Goal: Task Accomplishment & Management: Manage account settings

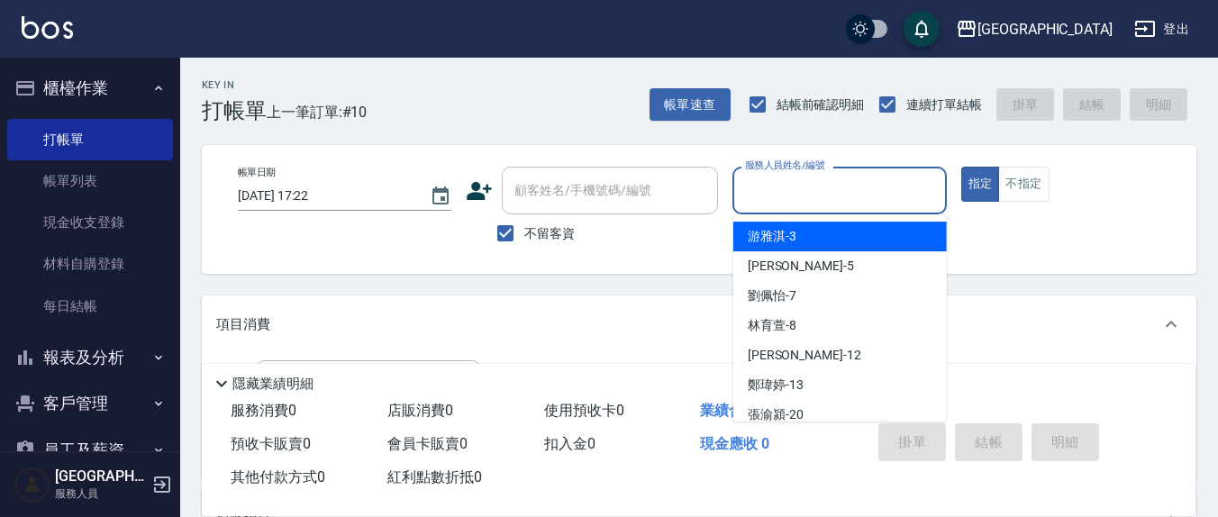
click at [746, 179] on input "服務人員姓名/編號" at bounding box center [839, 191] width 197 height 32
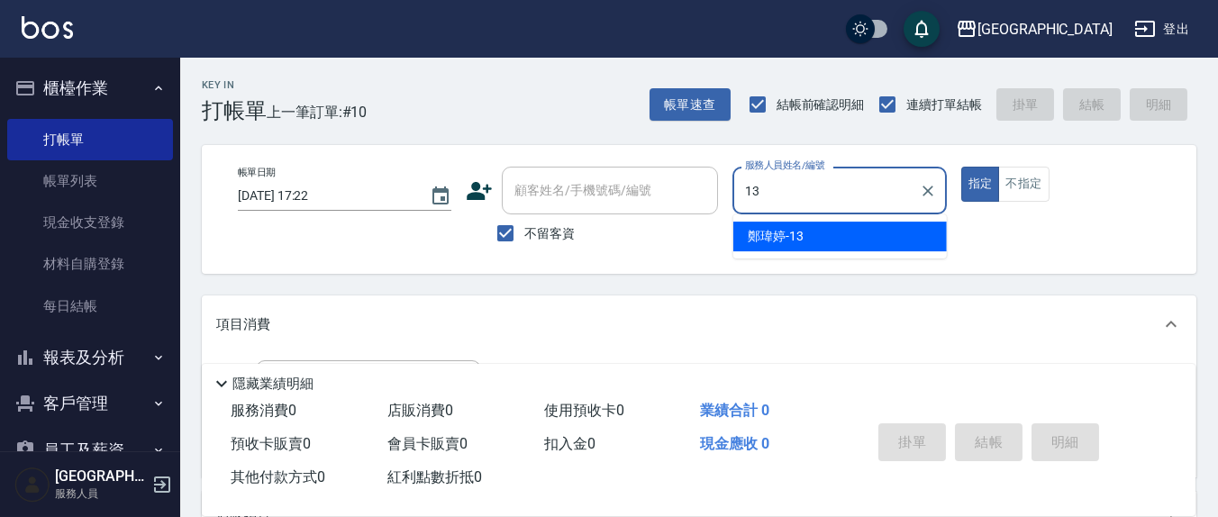
type input "13"
type button "true"
type input "鄭瑋婷-13"
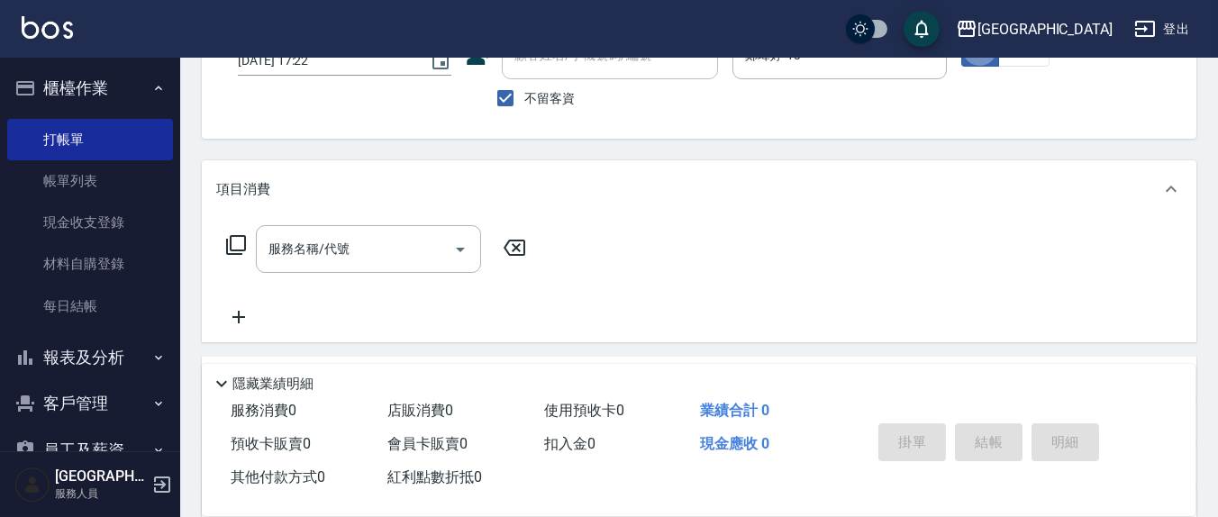
scroll to position [187, 0]
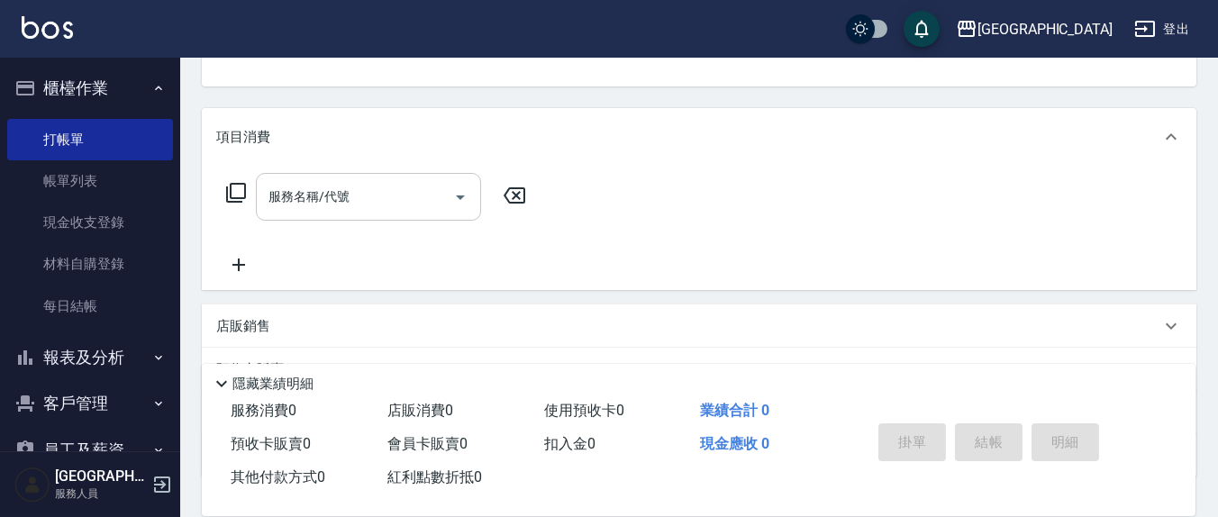
click at [399, 192] on input "服務名稱/代號" at bounding box center [355, 197] width 182 height 32
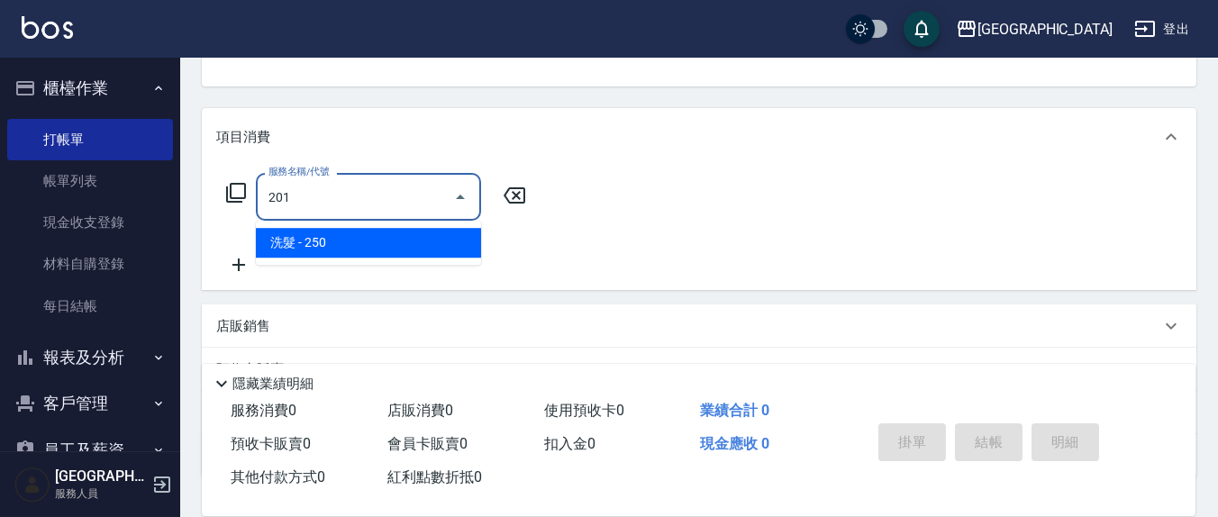
type input "洗髮(201)"
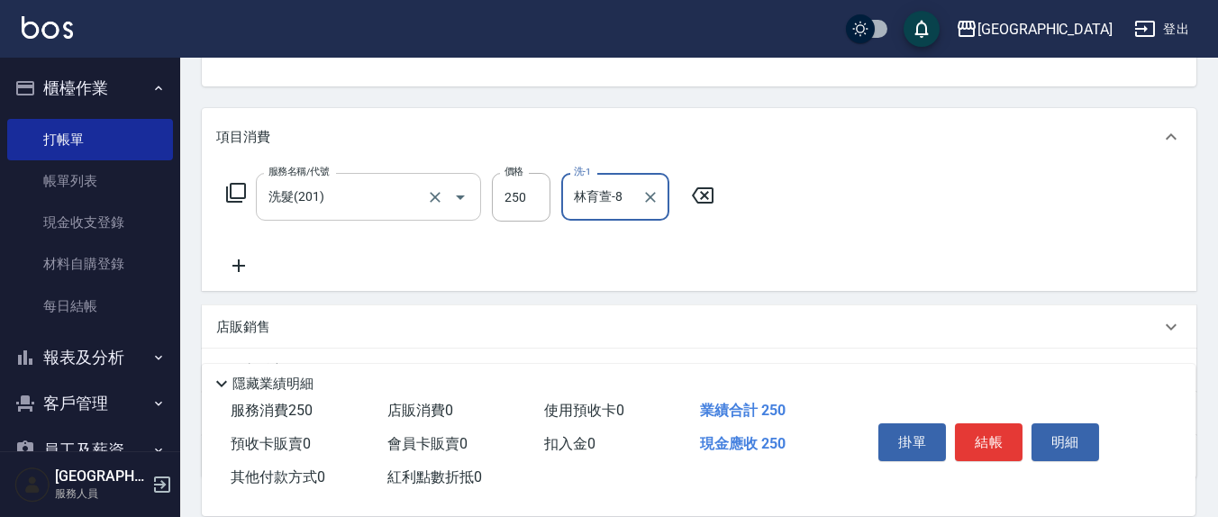
type input "林育萱-8"
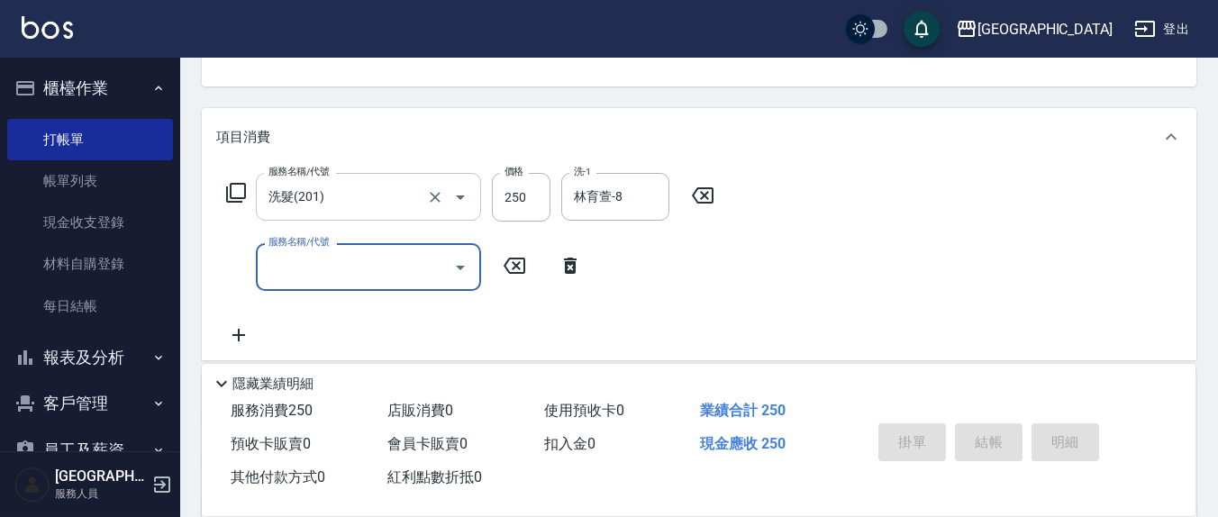
type input "[DATE] 19:33"
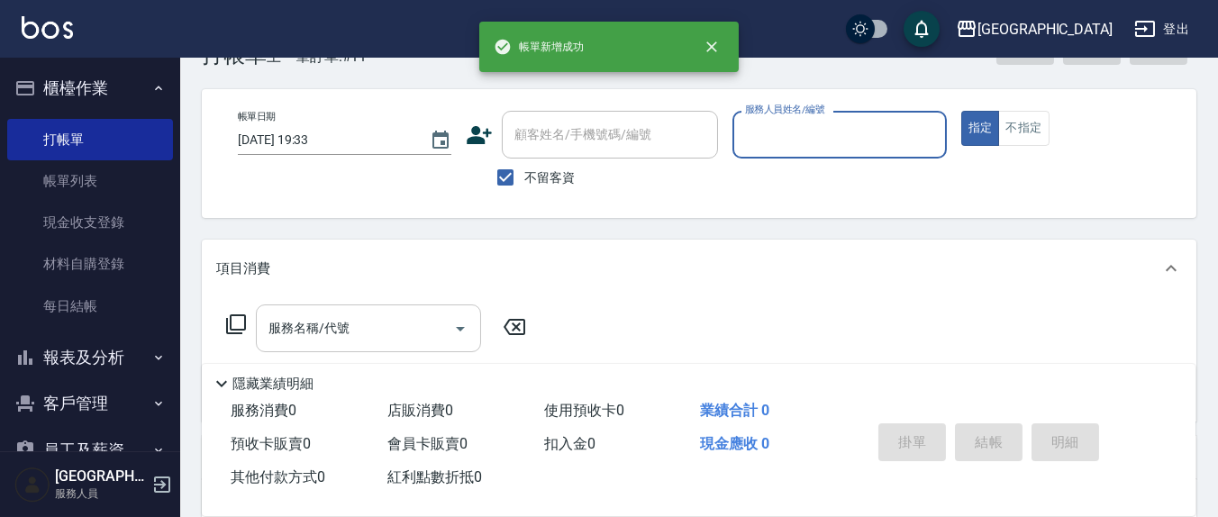
scroll to position [0, 0]
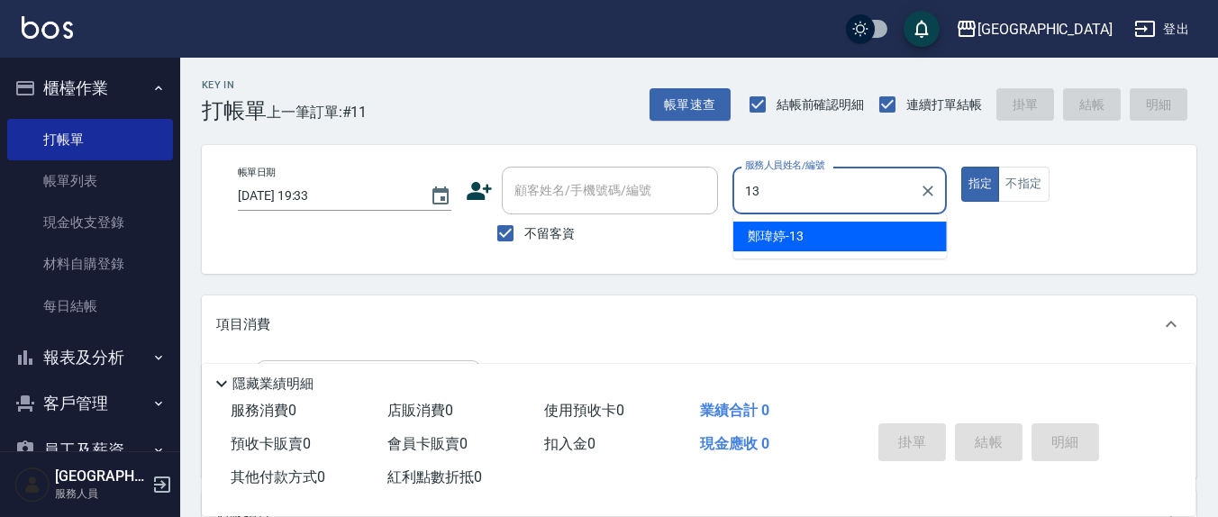
type input "鄭瑋婷-13"
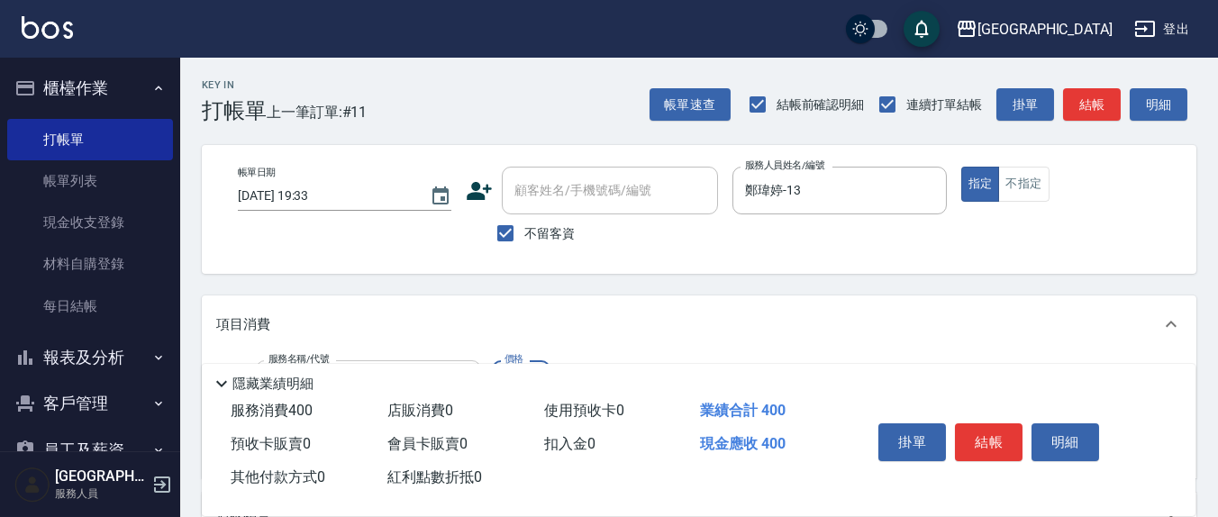
type input "健康洗(206)"
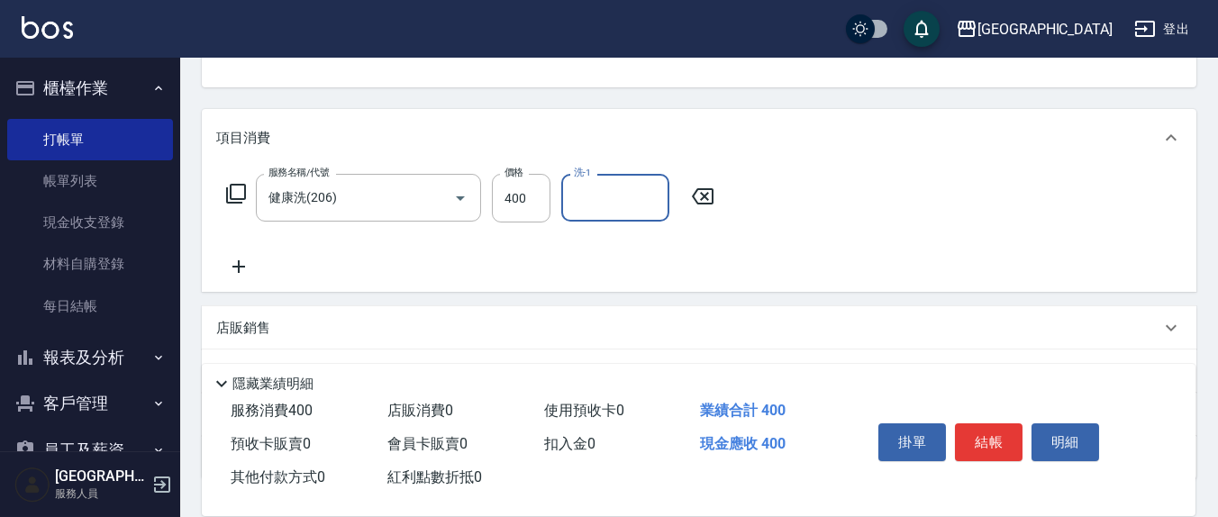
scroll to position [187, 0]
click at [636, 203] on input "洗-1" at bounding box center [615, 197] width 92 height 32
type input "林育萱-8"
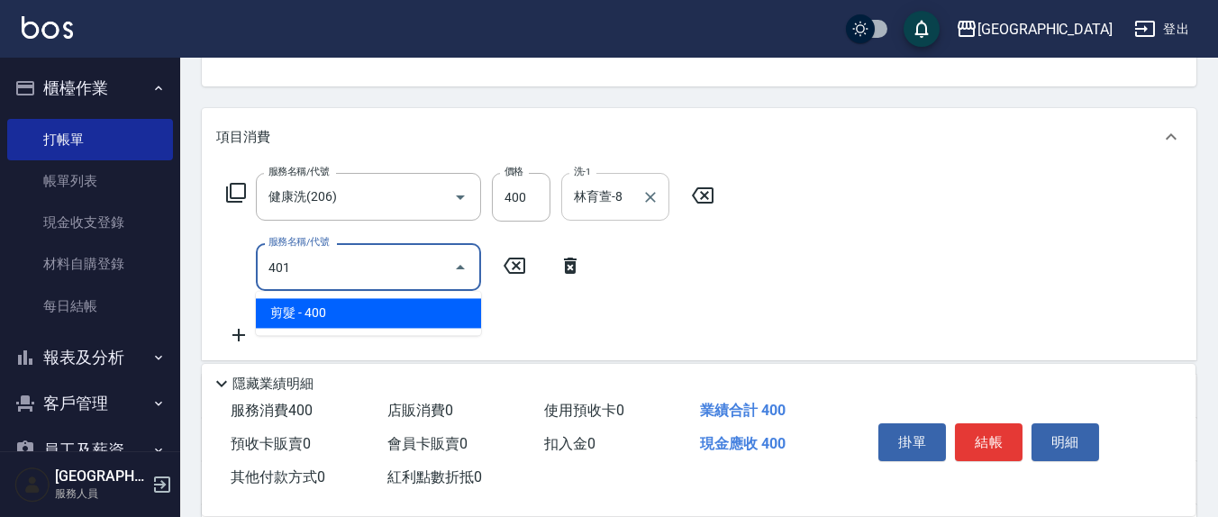
type input "剪髮(401)"
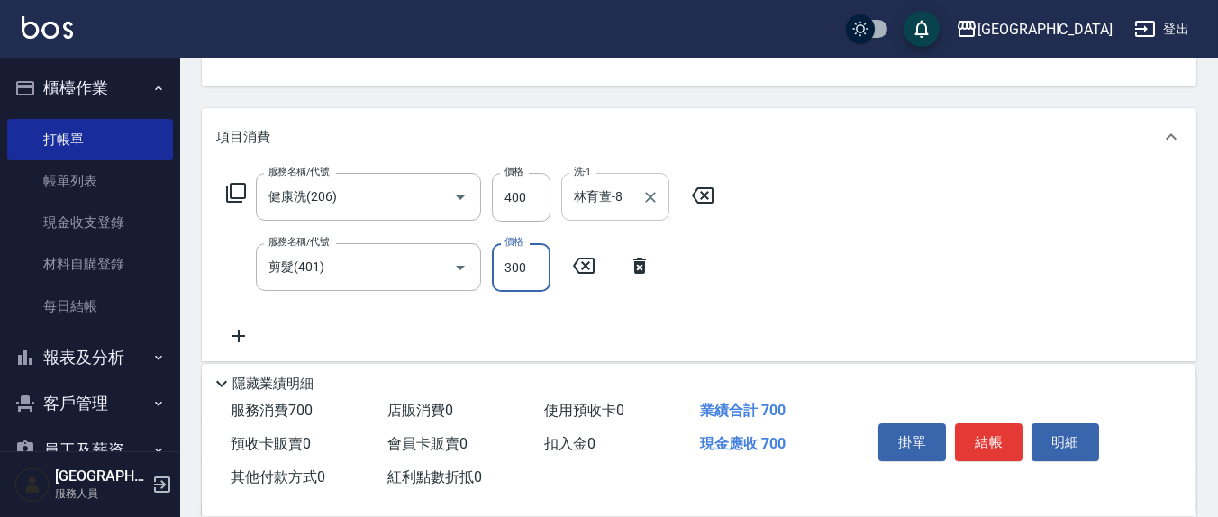
type input "300"
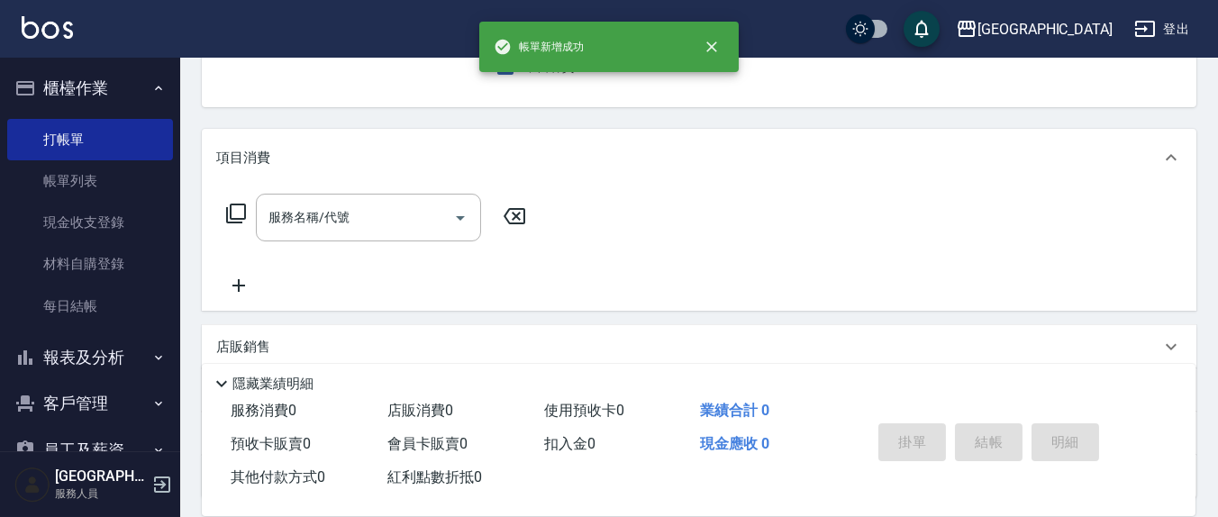
scroll to position [0, 0]
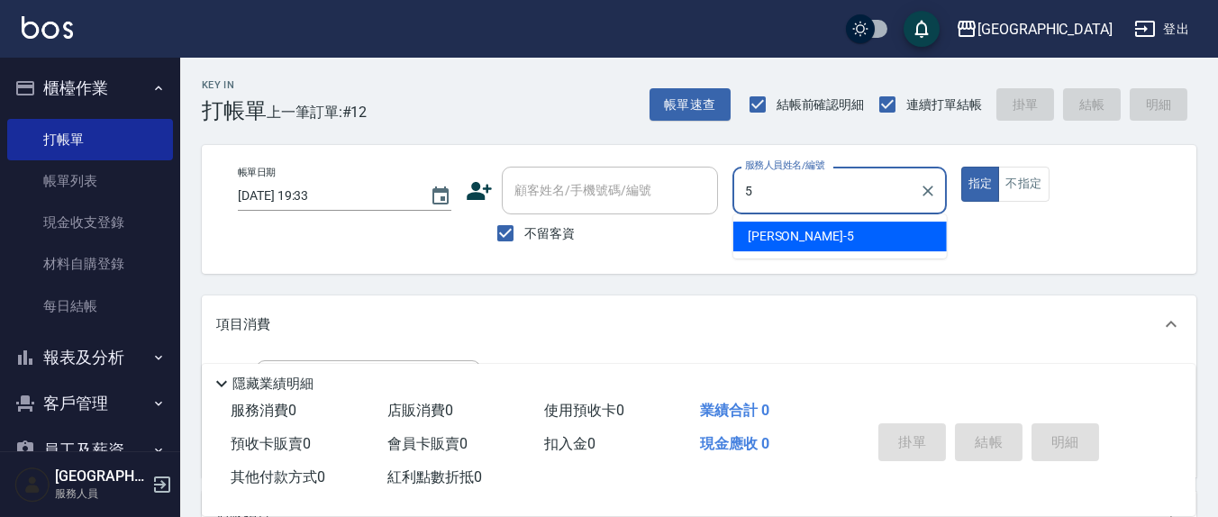
type input "[PERSON_NAME]5"
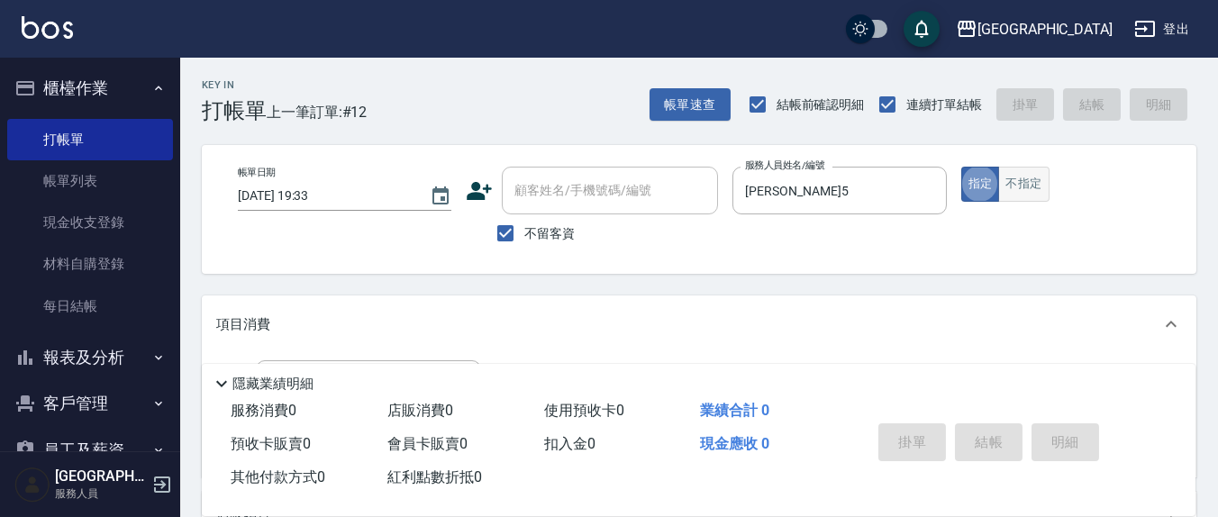
click at [1029, 190] on button "不指定" at bounding box center [1023, 184] width 50 height 35
type button "false"
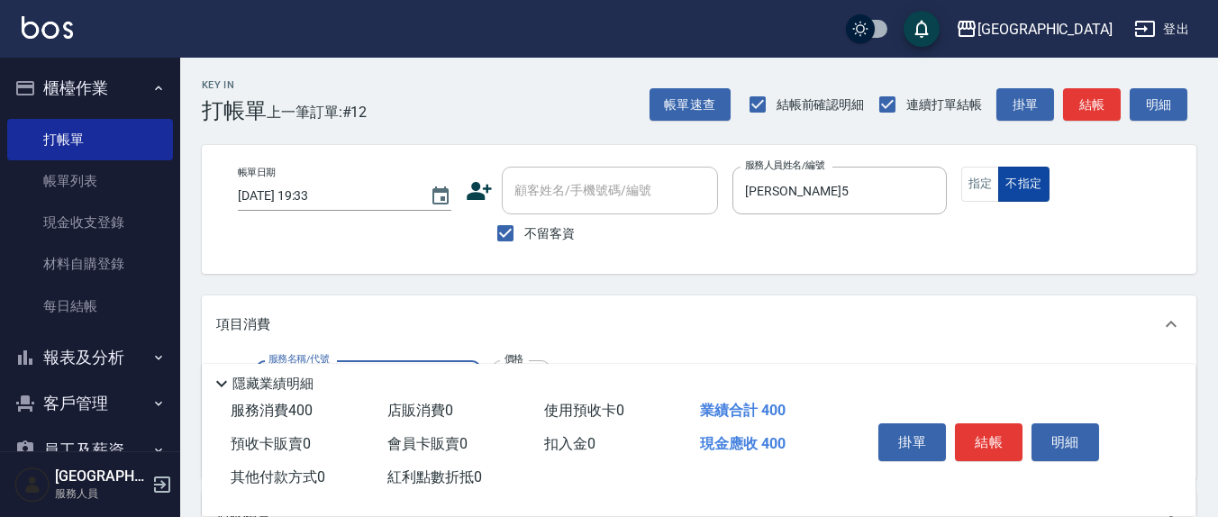
type input "健康洗(206)"
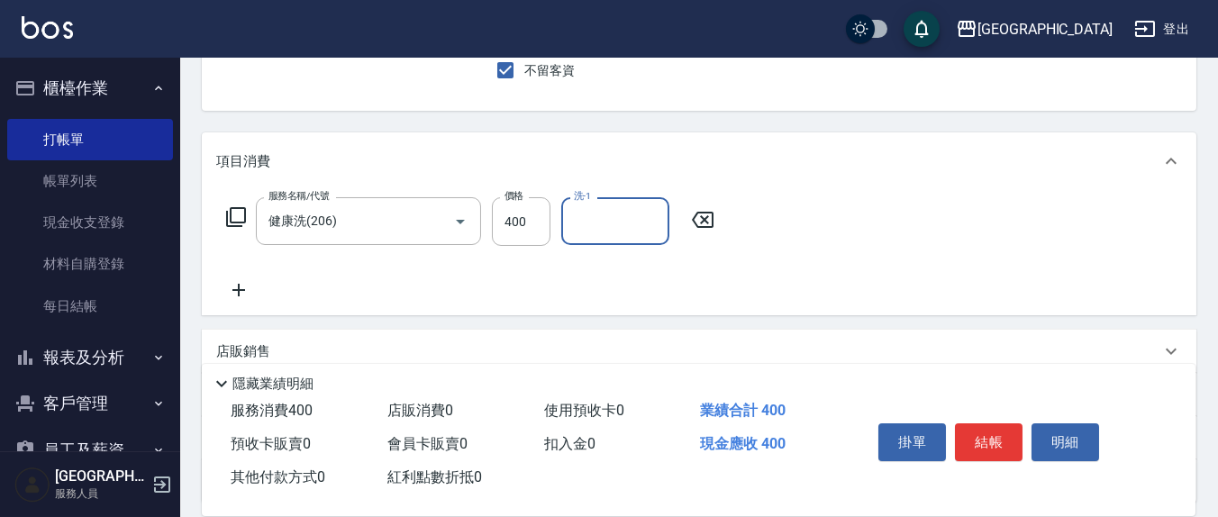
scroll to position [187, 0]
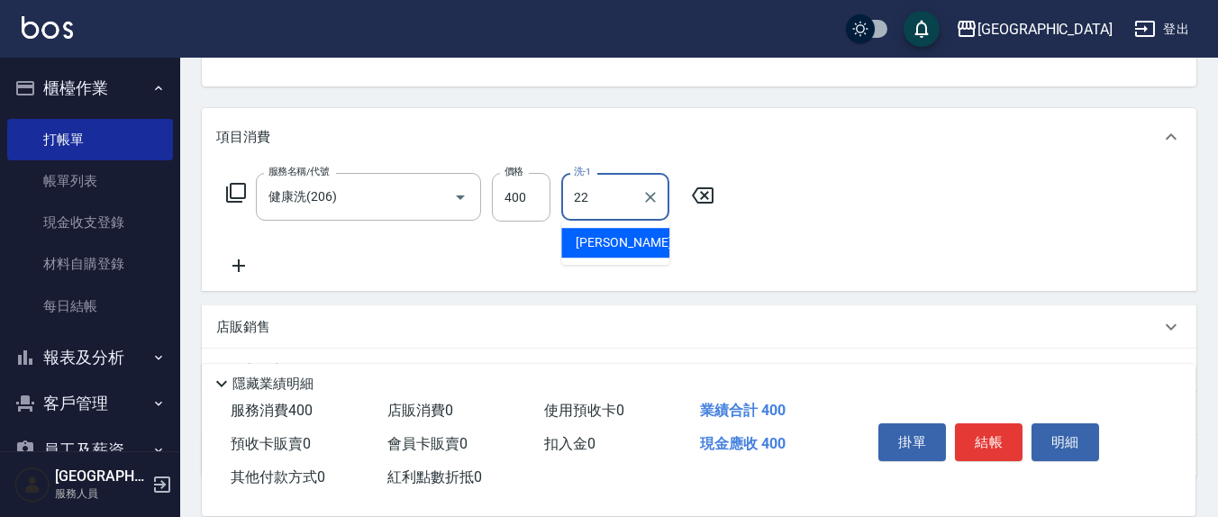
type input "[PERSON_NAME]-22"
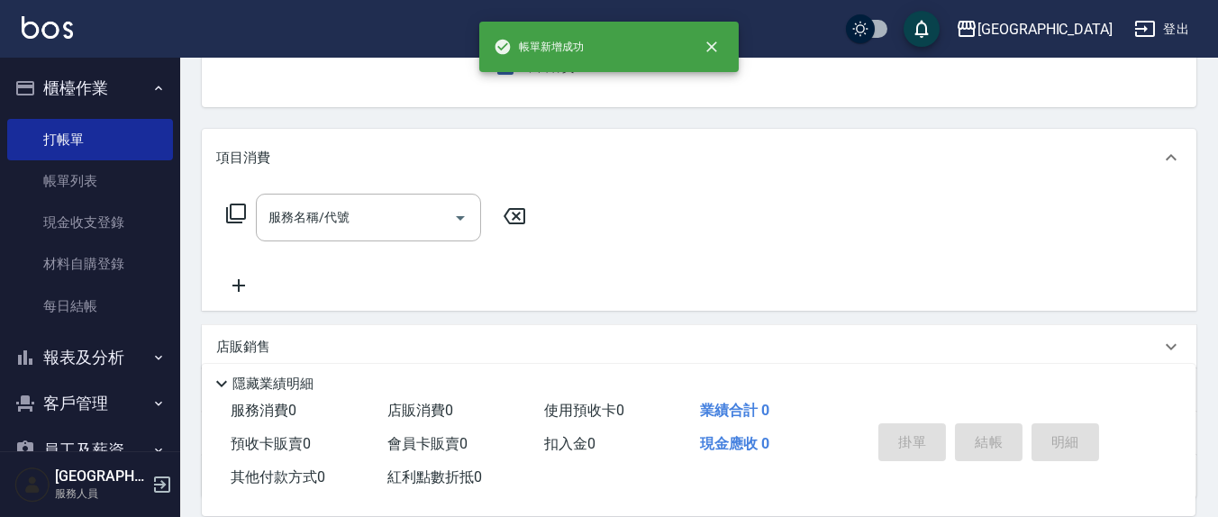
scroll to position [0, 0]
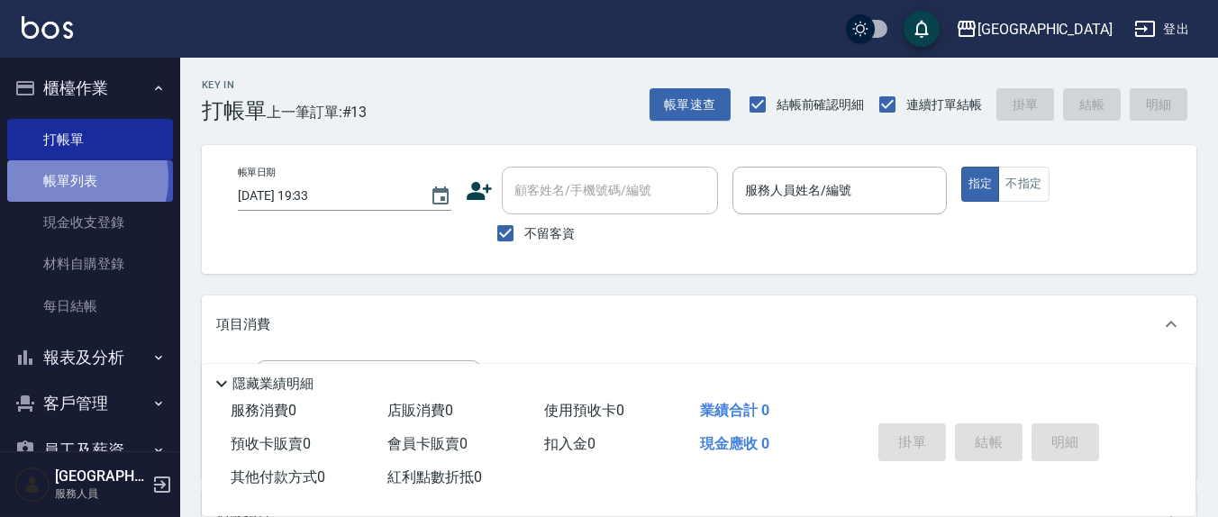
click at [71, 178] on link "帳單列表" at bounding box center [90, 180] width 166 height 41
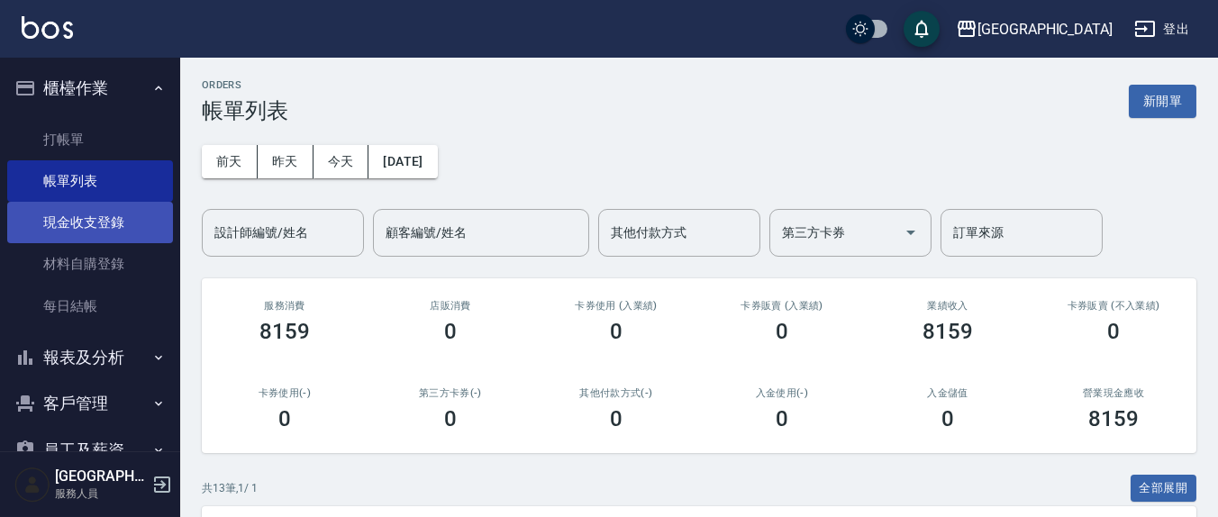
click at [143, 225] on link "現金收支登錄" at bounding box center [90, 222] width 166 height 41
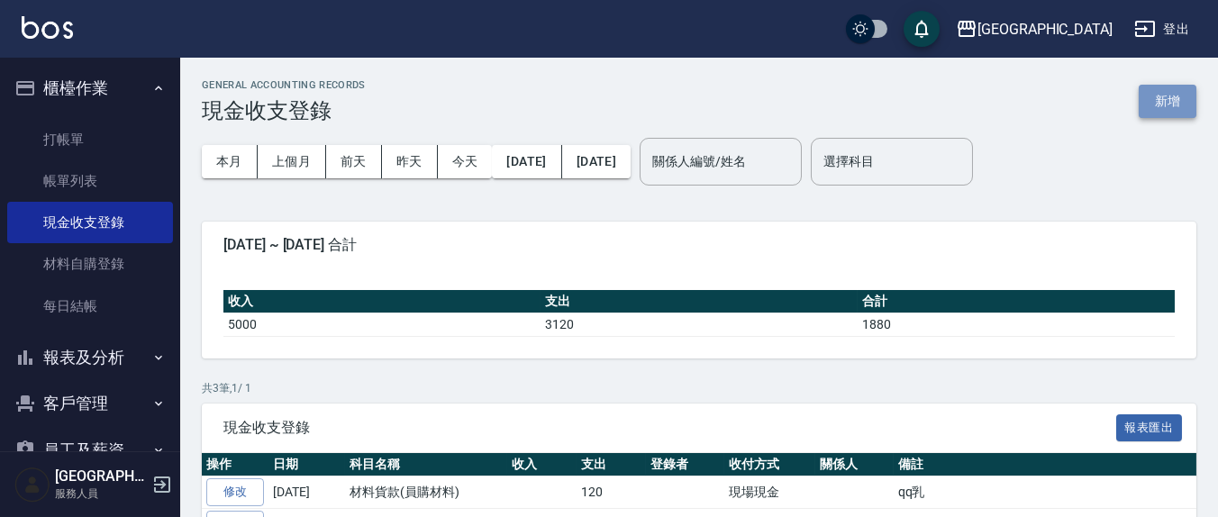
click at [1179, 95] on button "新增" at bounding box center [1168, 101] width 58 height 33
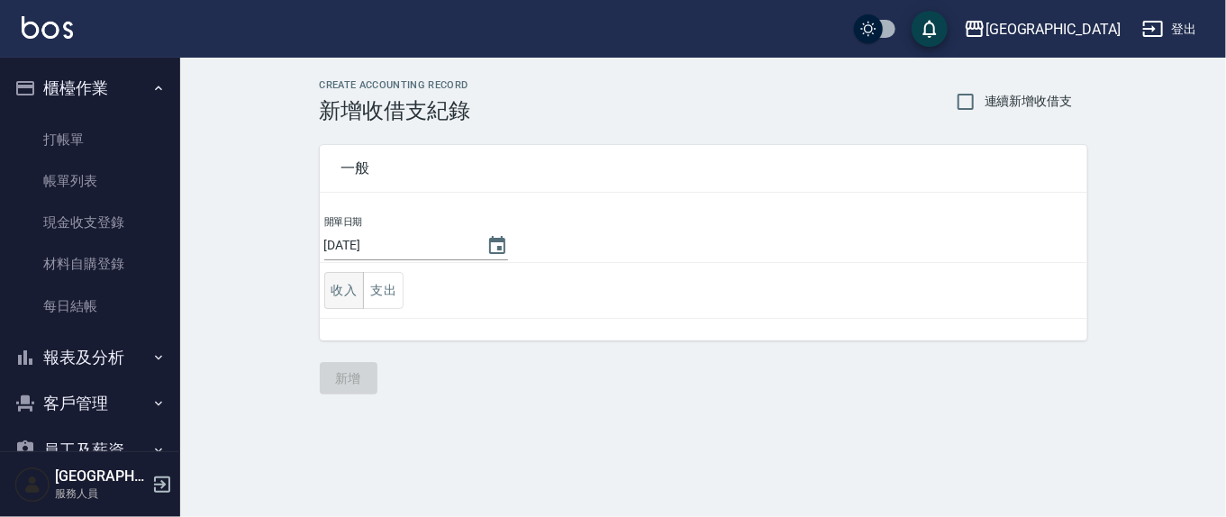
click at [346, 301] on button "收入" at bounding box center [344, 290] width 41 height 37
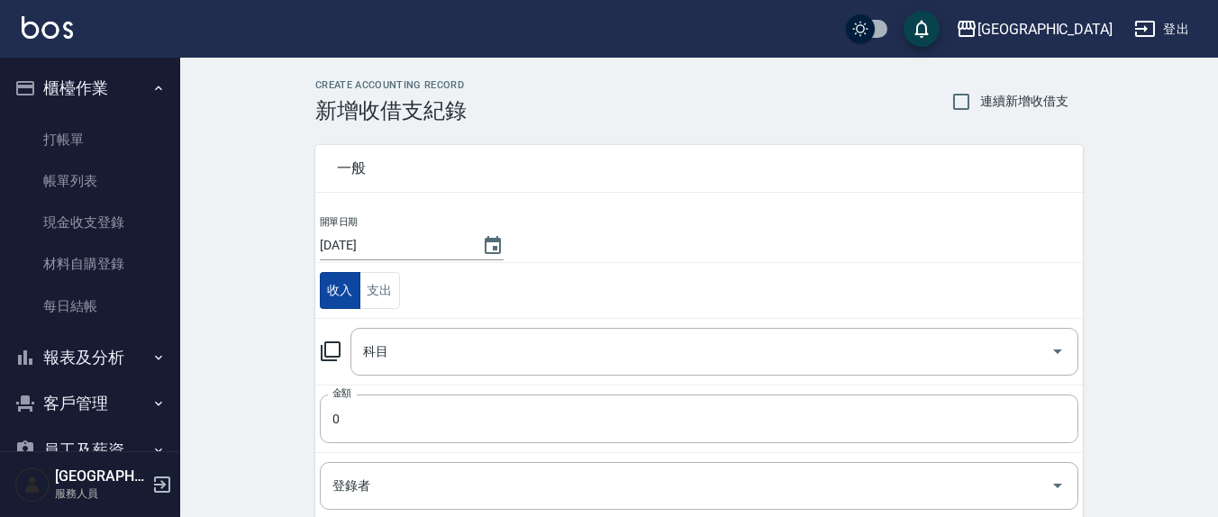
type button "REVENUE"
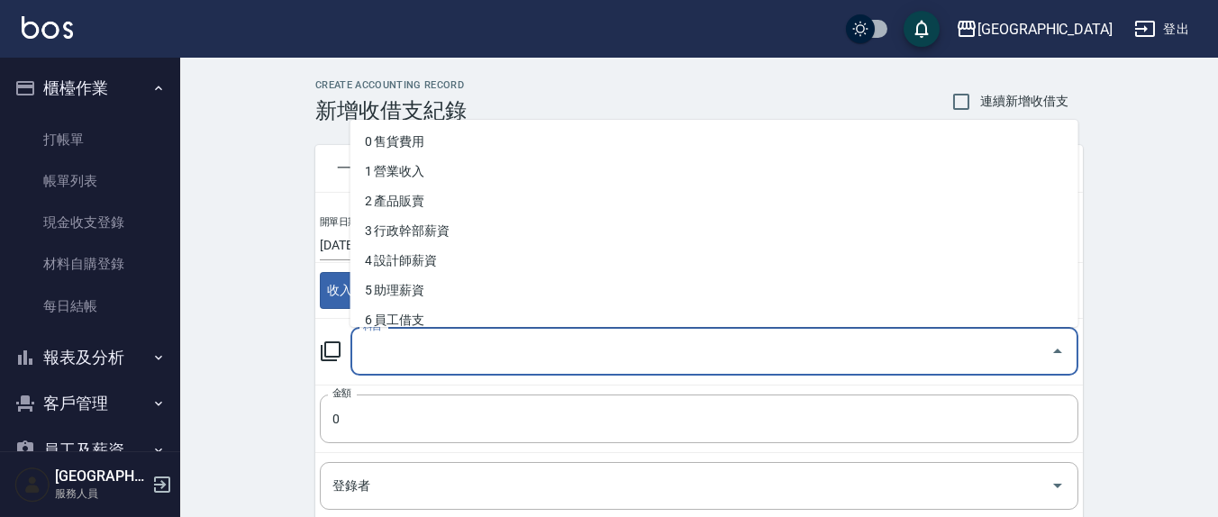
click at [448, 361] on input "科目" at bounding box center [701, 352] width 685 height 32
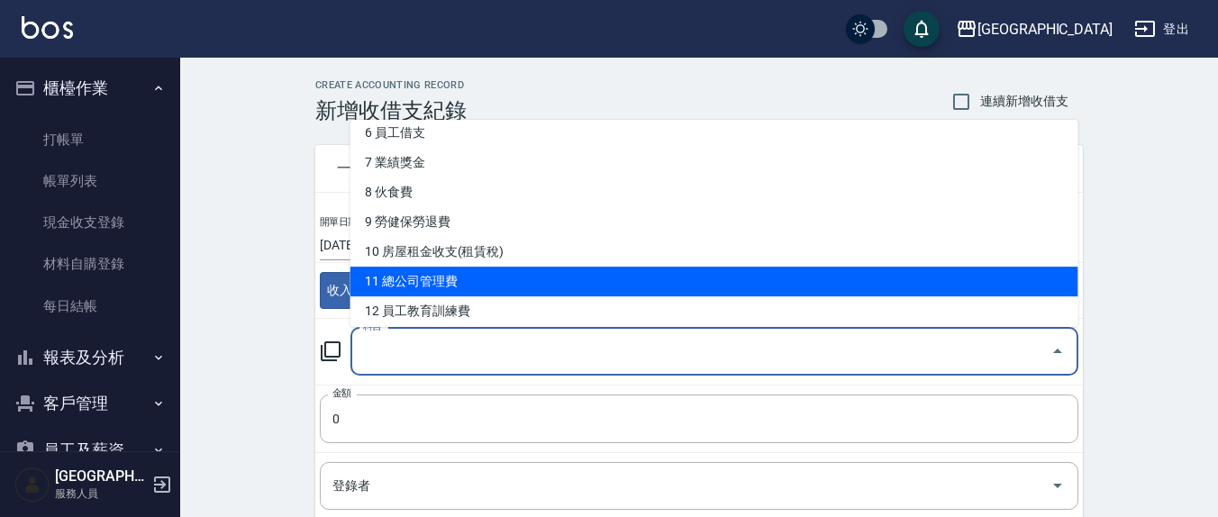
scroll to position [375, 0]
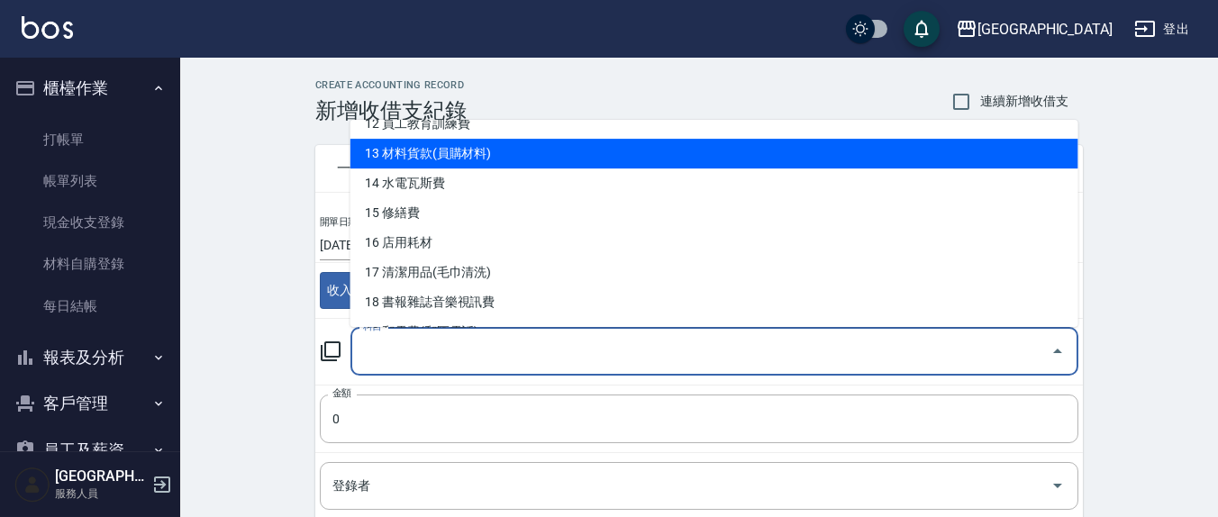
click at [493, 159] on li "13 材料貨款(員購材料)" at bounding box center [714, 155] width 728 height 30
type input "13 材料貨款(員購材料)"
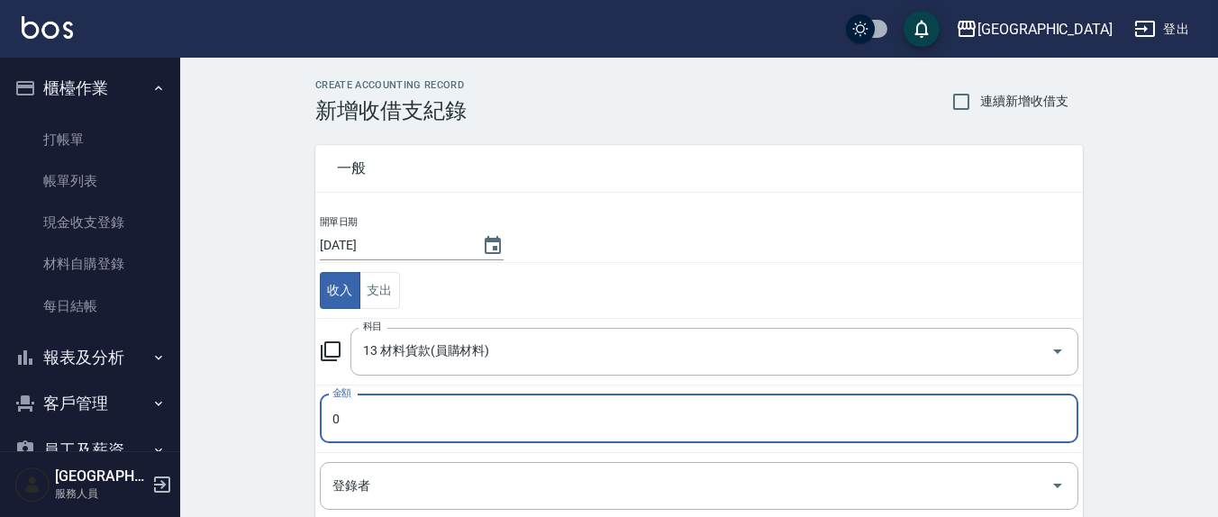
click at [339, 422] on input "0" at bounding box center [699, 419] width 759 height 49
type input "0405"
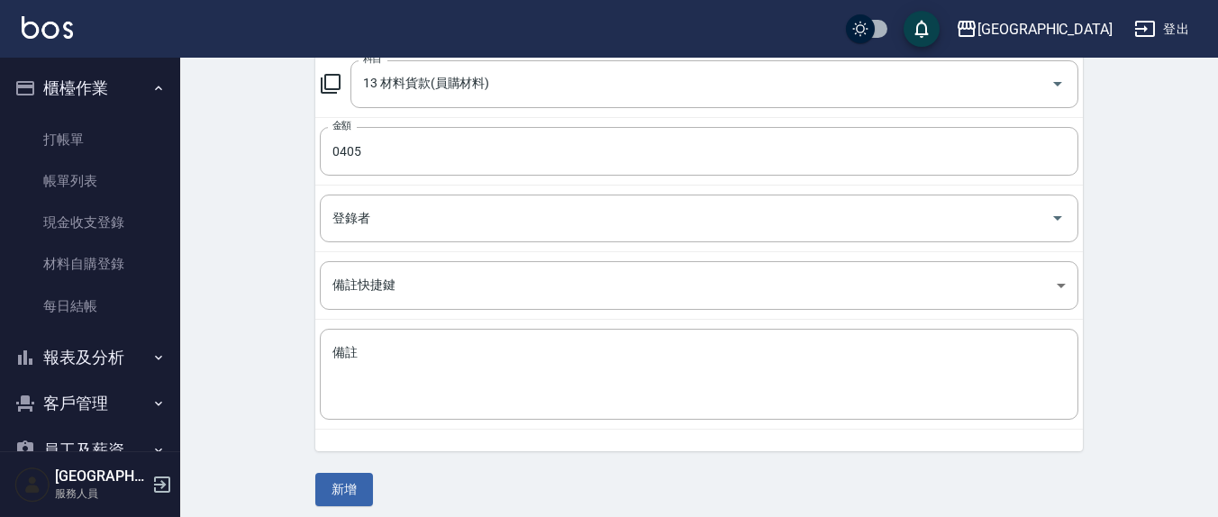
scroll to position [276, 0]
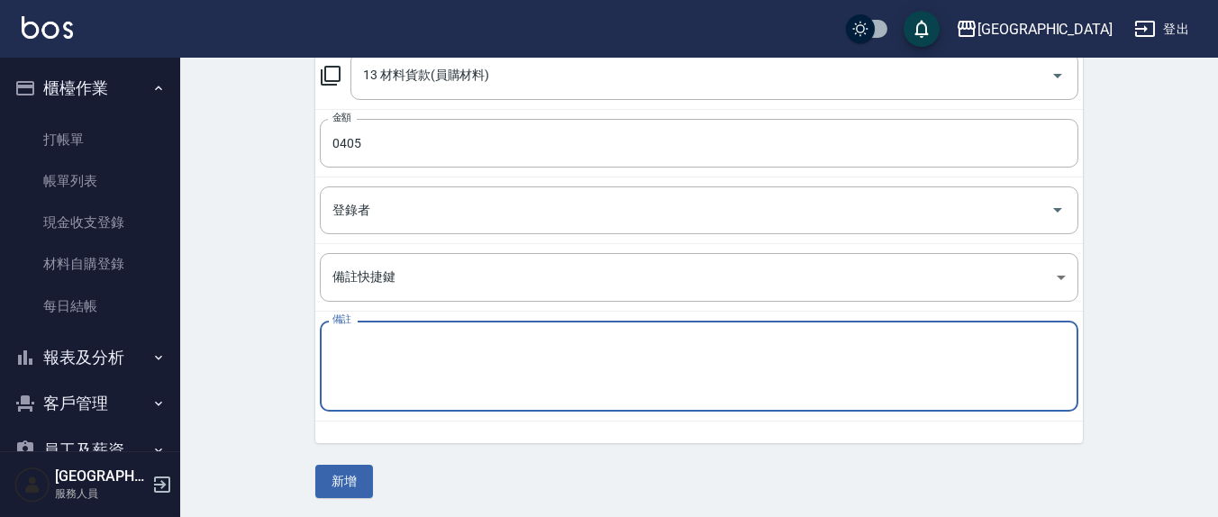
click at [387, 338] on textarea "備註" at bounding box center [698, 366] width 733 height 61
type textarea "ㄕ"
type textarea "tg値萃噴霧"
click at [340, 467] on button "新增" at bounding box center [344, 481] width 58 height 33
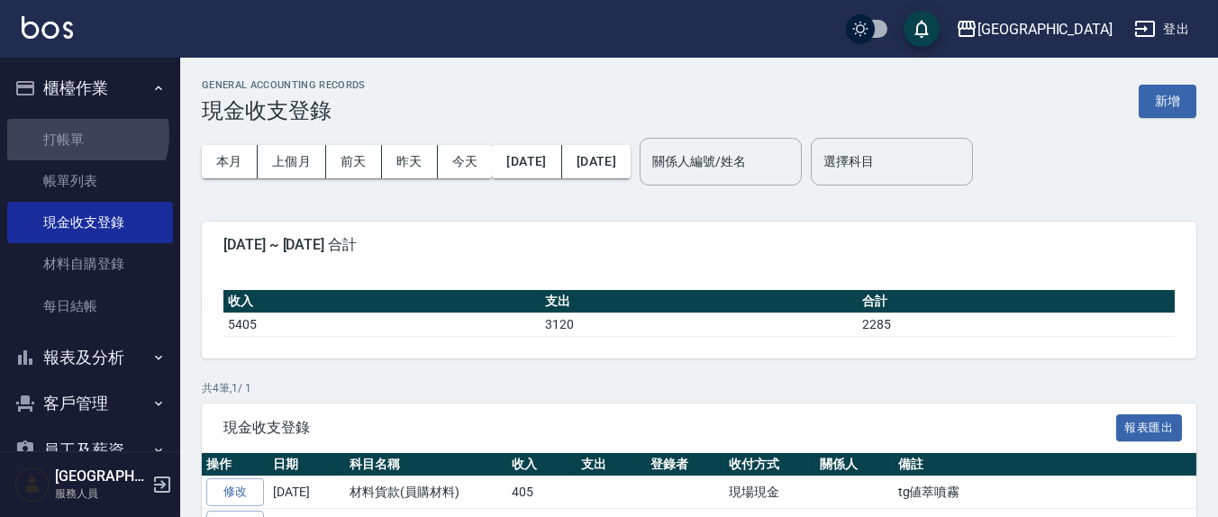
drag, startPoint x: 83, startPoint y: 133, endPoint x: 95, endPoint y: 114, distance: 23.0
click at [84, 133] on link "打帳單" at bounding box center [90, 139] width 166 height 41
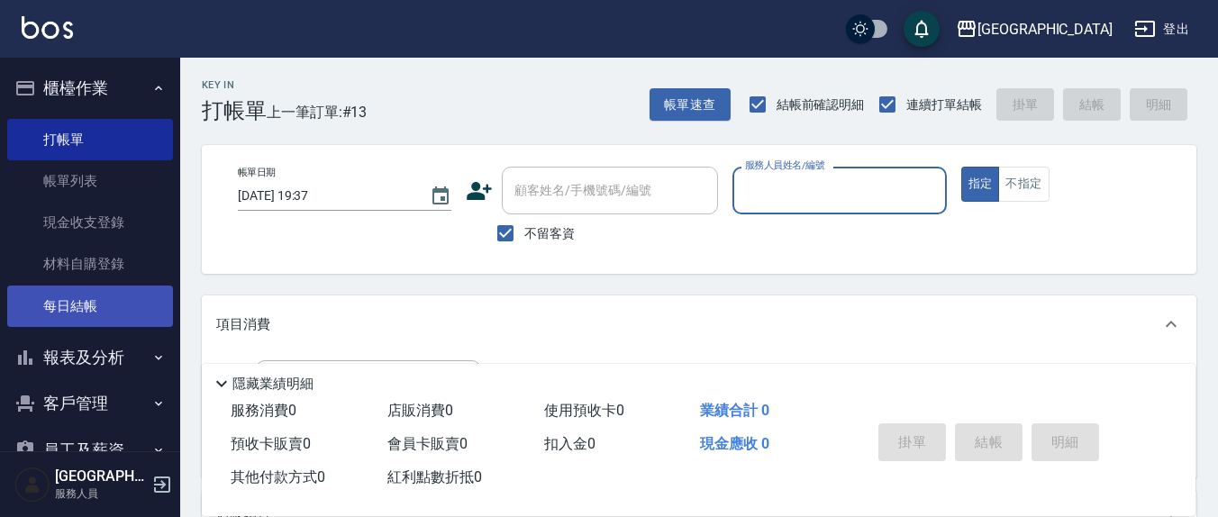
click at [107, 302] on link "每日結帳" at bounding box center [90, 306] width 166 height 41
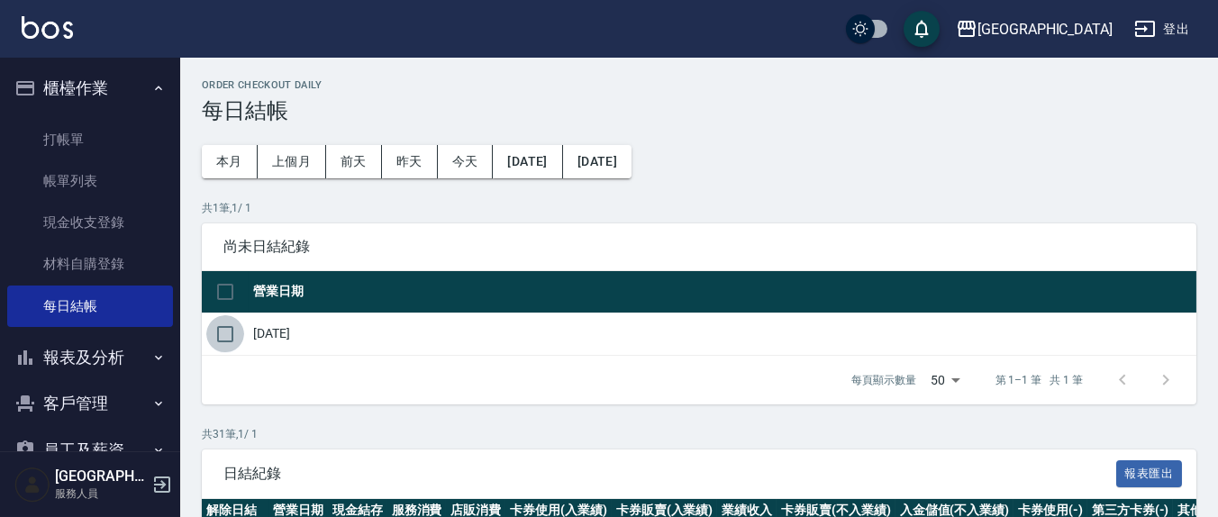
click at [233, 338] on input "checkbox" at bounding box center [225, 334] width 38 height 38
checkbox input "true"
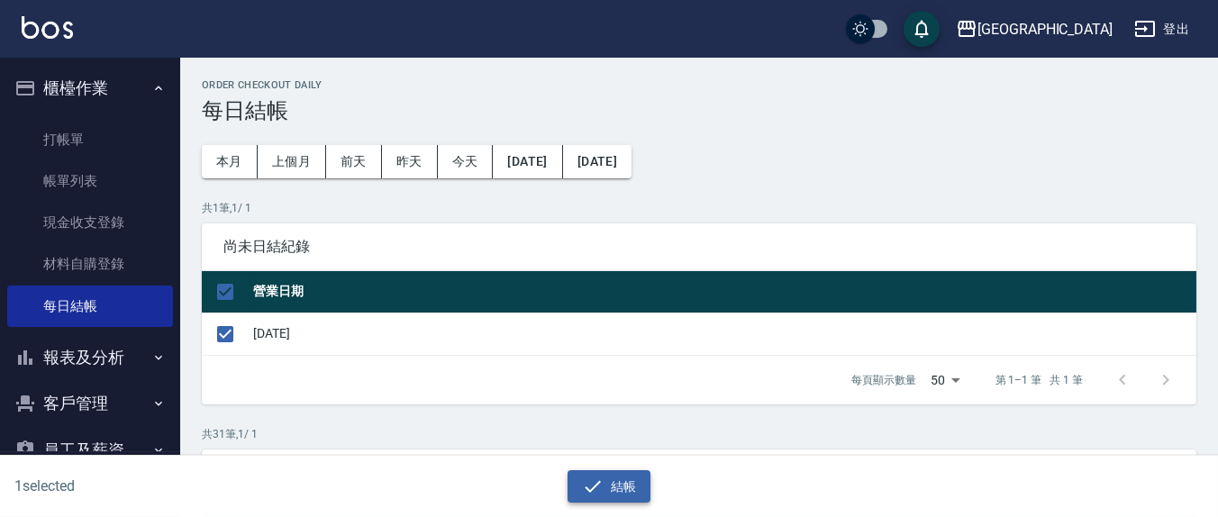
click at [605, 479] on button "結帳" at bounding box center [610, 486] width 84 height 33
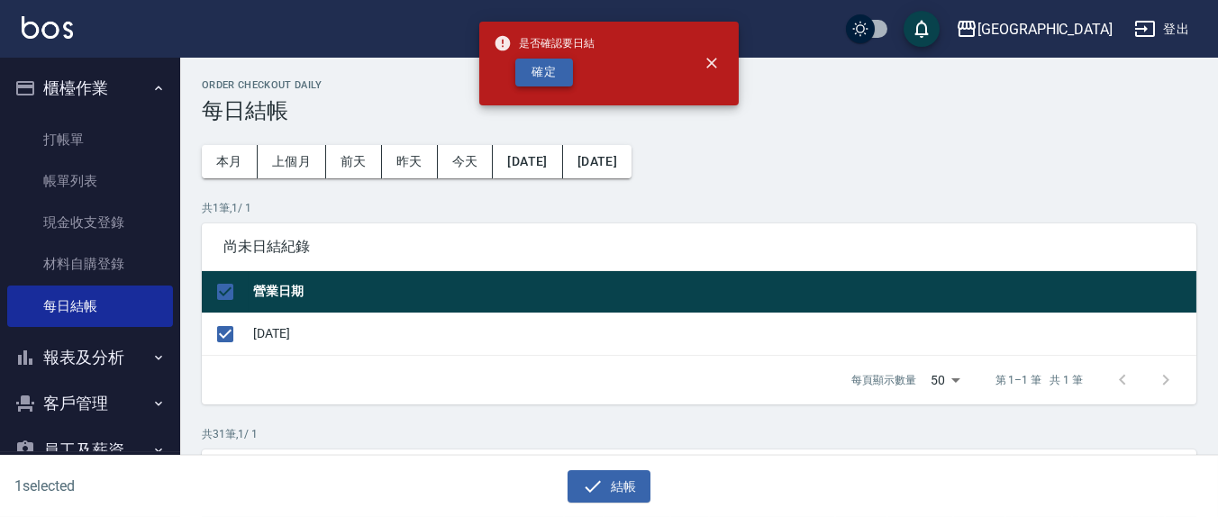
click at [534, 78] on button "確定" at bounding box center [544, 73] width 58 height 28
checkbox input "false"
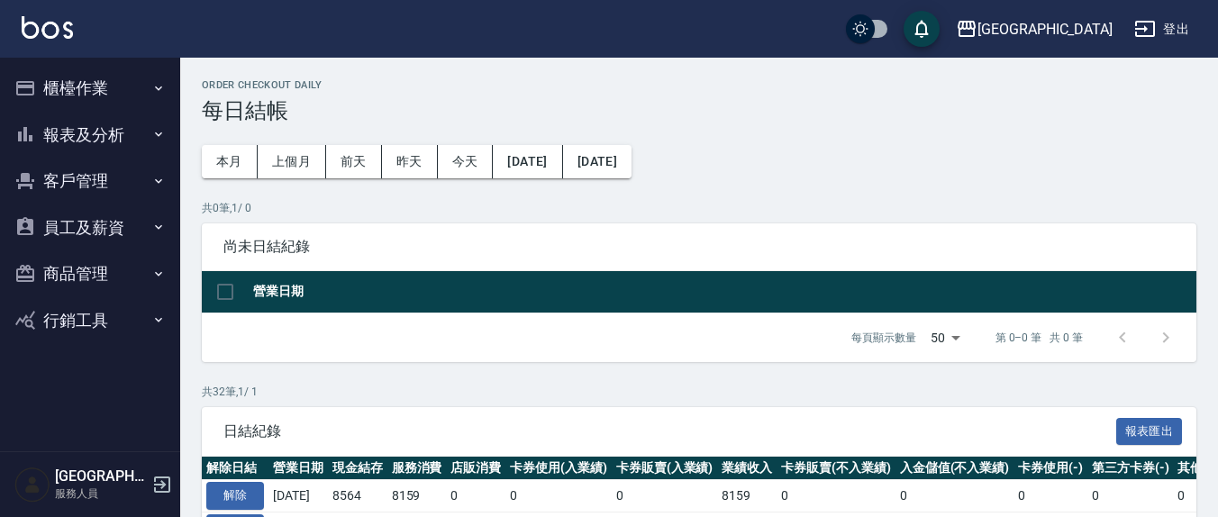
scroll to position [187, 0]
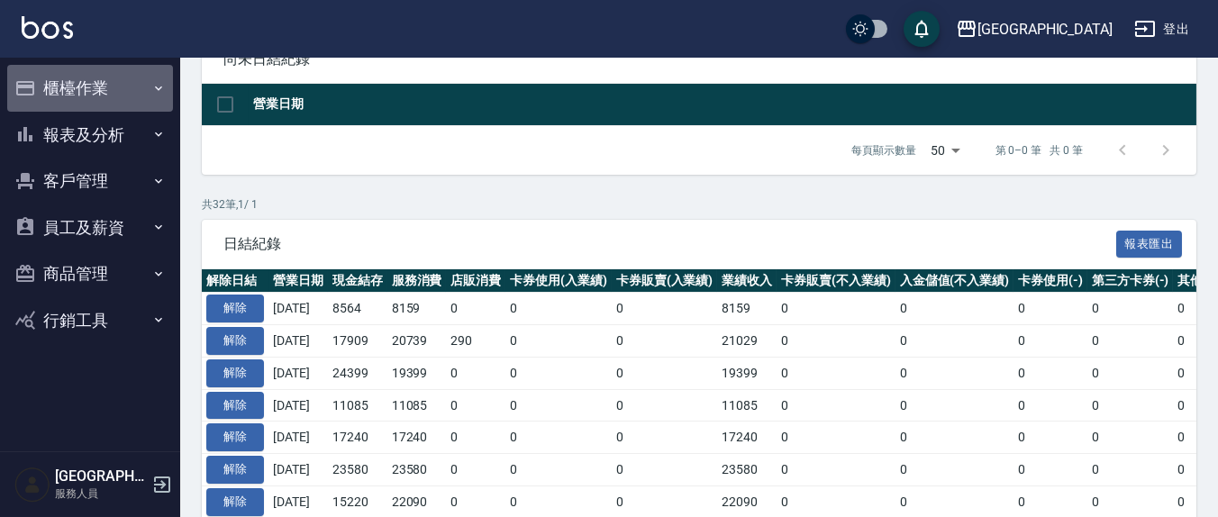
click at [74, 95] on button "櫃檯作業" at bounding box center [90, 88] width 166 height 47
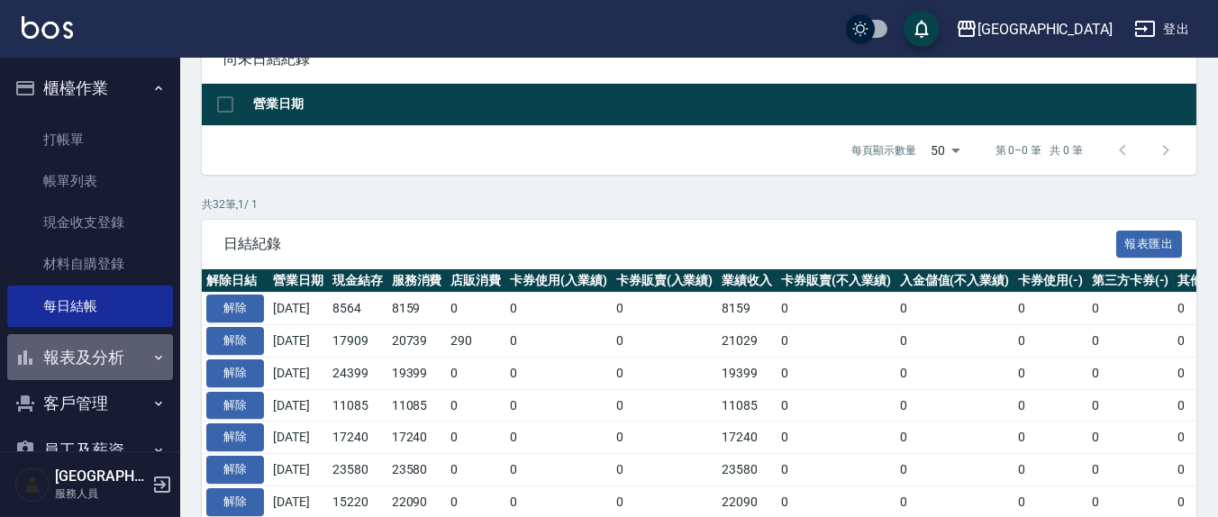
click at [96, 369] on button "報表及分析" at bounding box center [90, 357] width 166 height 47
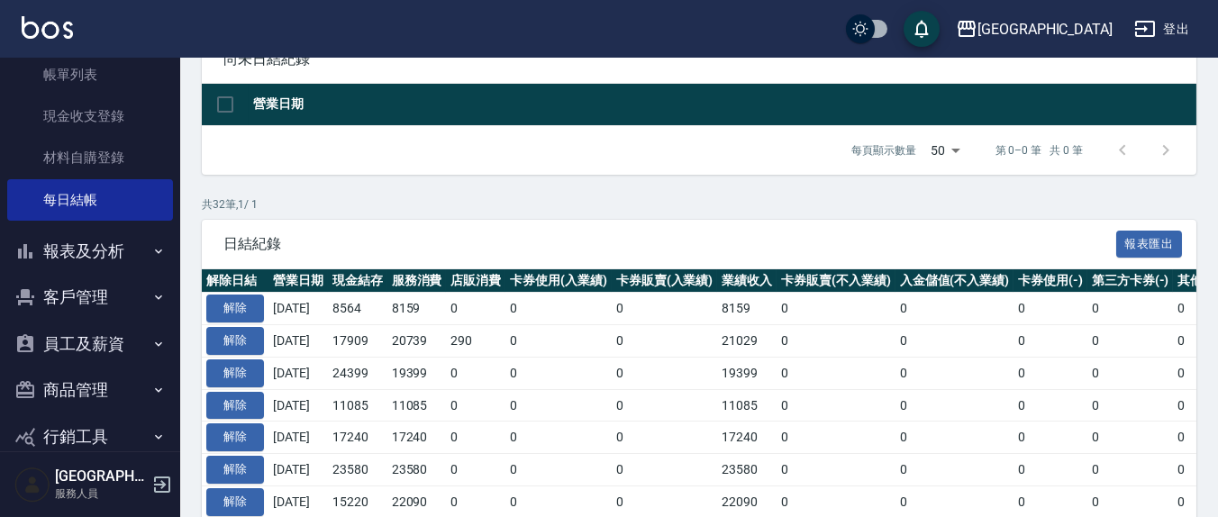
scroll to position [136, 0]
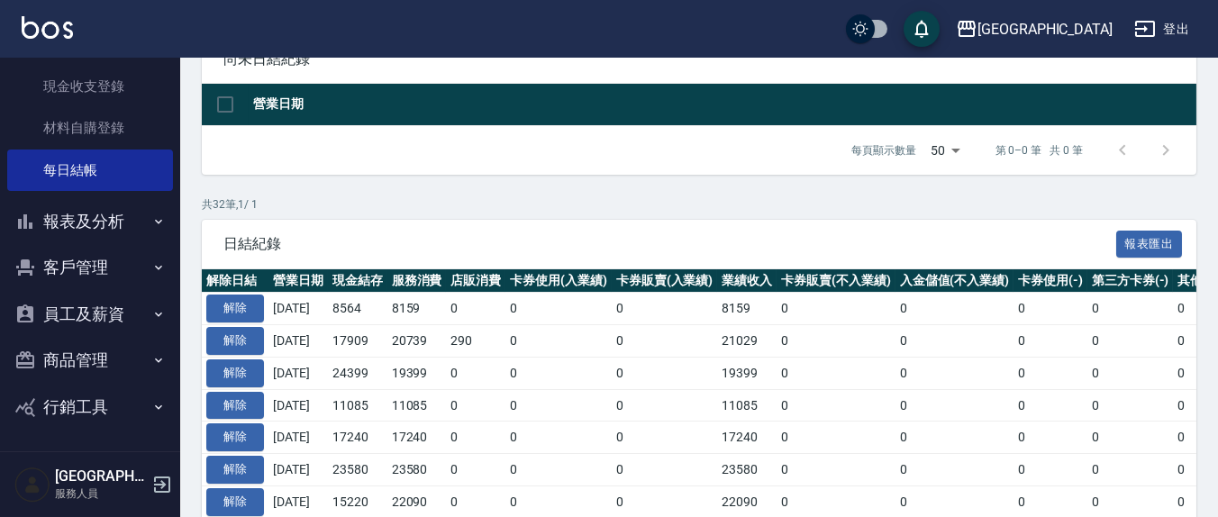
click at [86, 226] on button "報表及分析" at bounding box center [90, 221] width 166 height 47
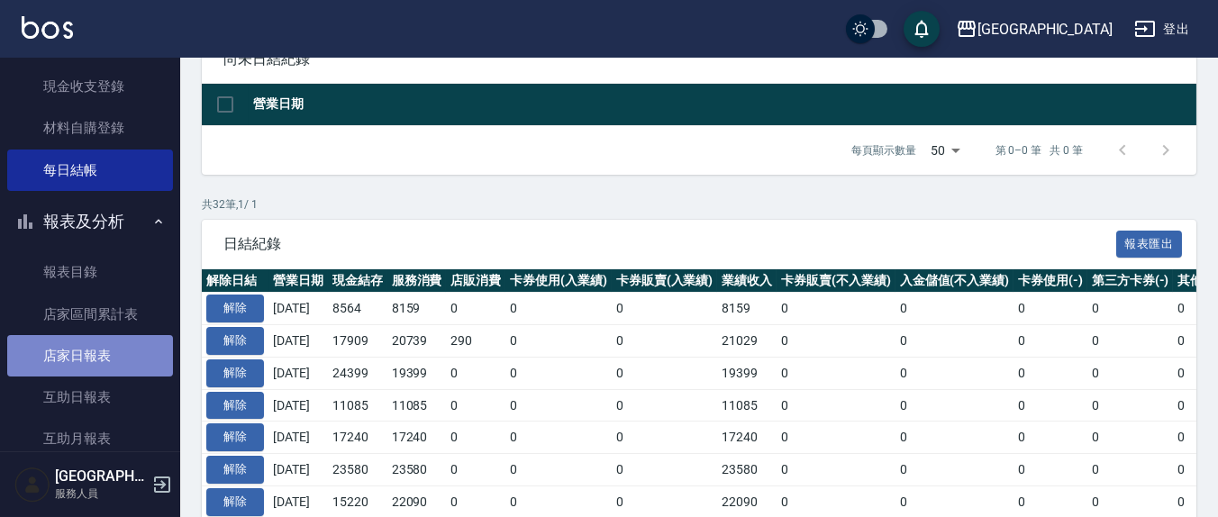
click at [117, 350] on link "店家日報表" at bounding box center [90, 355] width 166 height 41
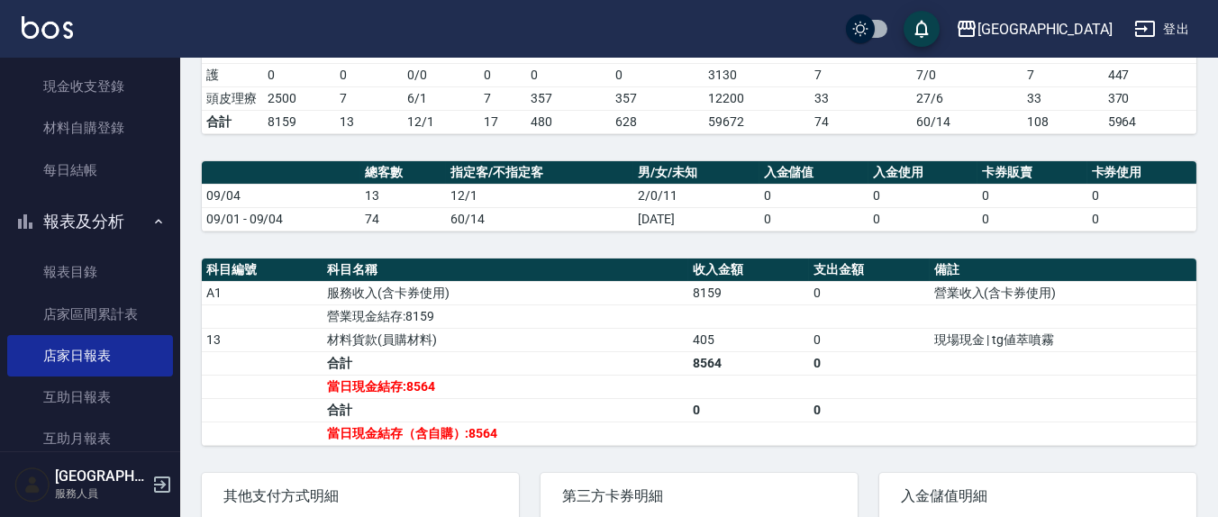
scroll to position [375, 0]
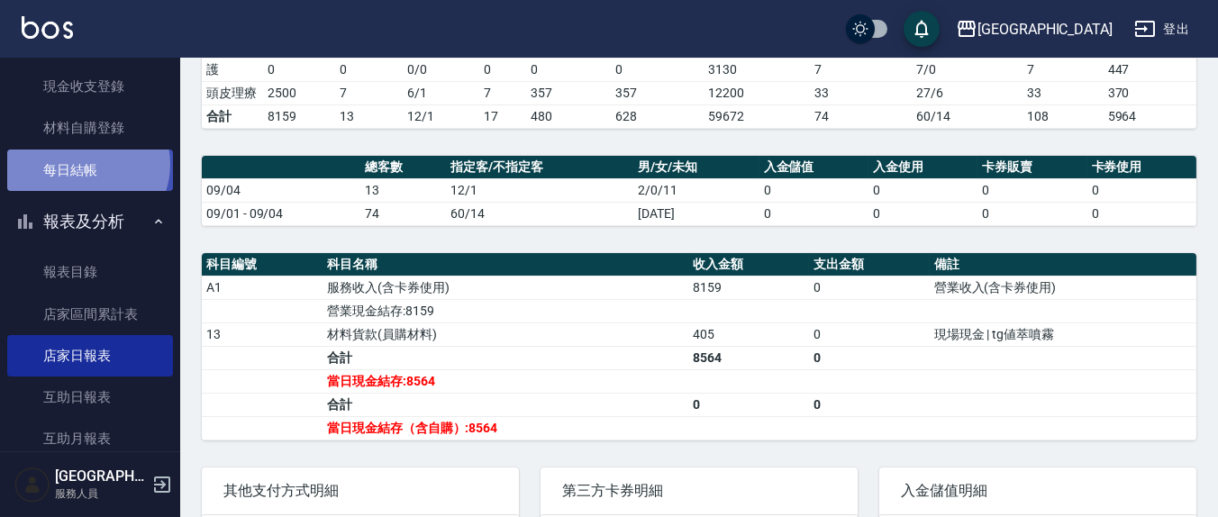
click at [86, 164] on link "每日結帳" at bounding box center [90, 170] width 166 height 41
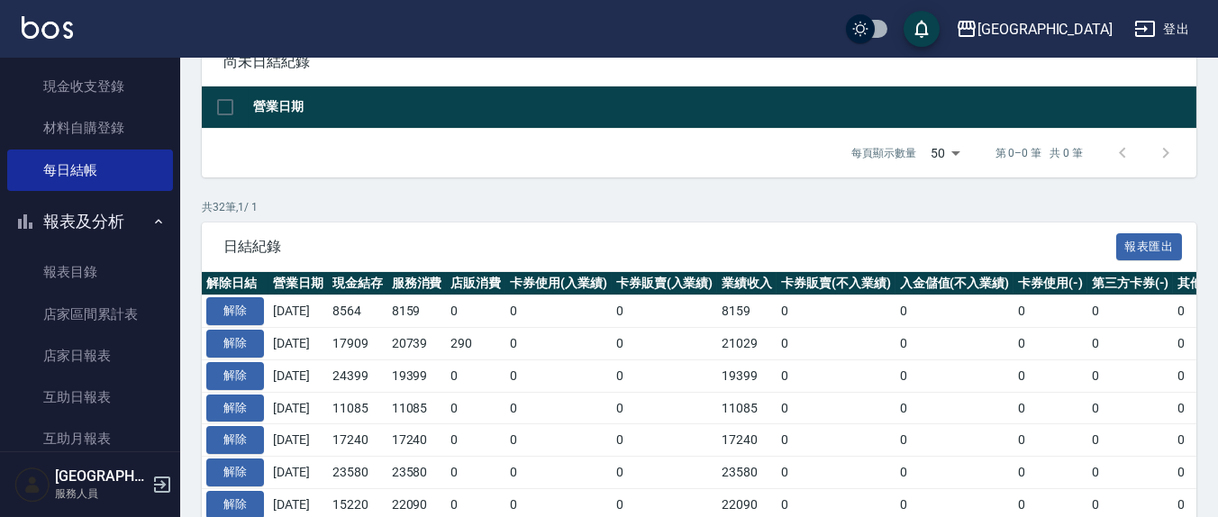
scroll to position [187, 0]
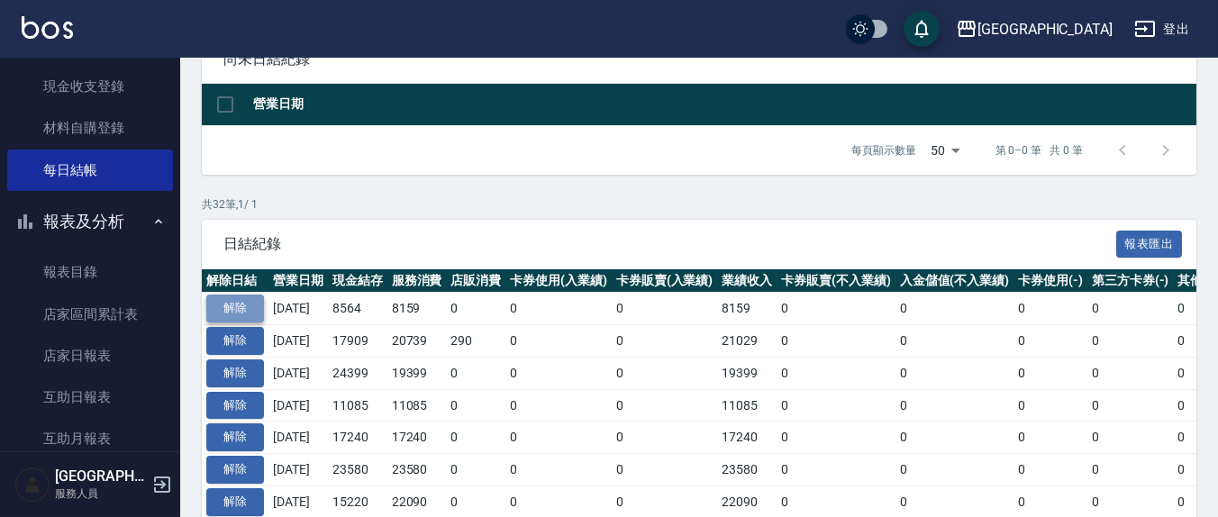
click at [246, 310] on button "解除" at bounding box center [235, 309] width 58 height 28
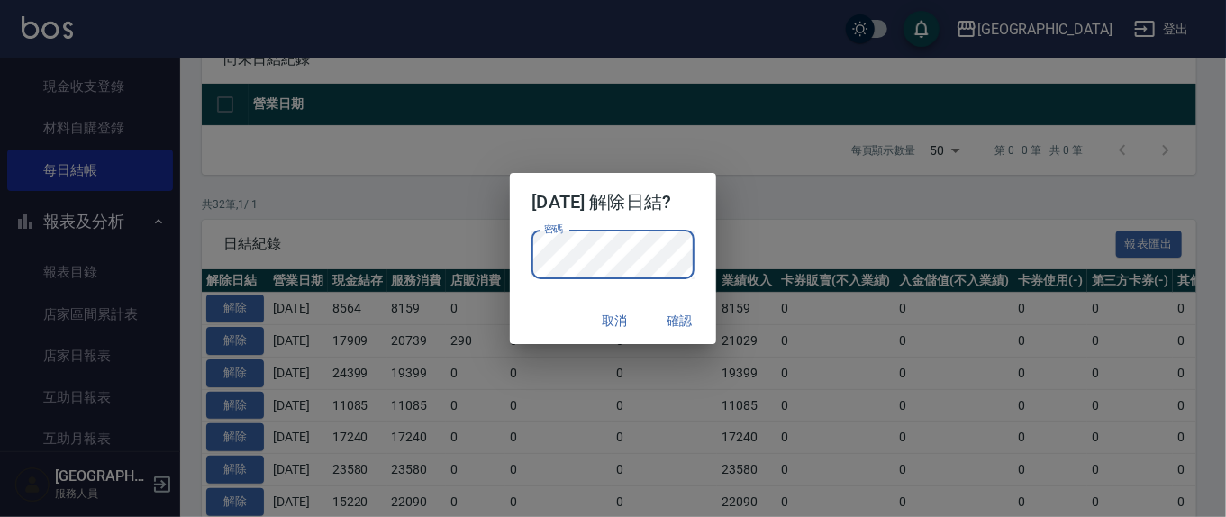
click at [686, 322] on button "確認" at bounding box center [680, 321] width 58 height 33
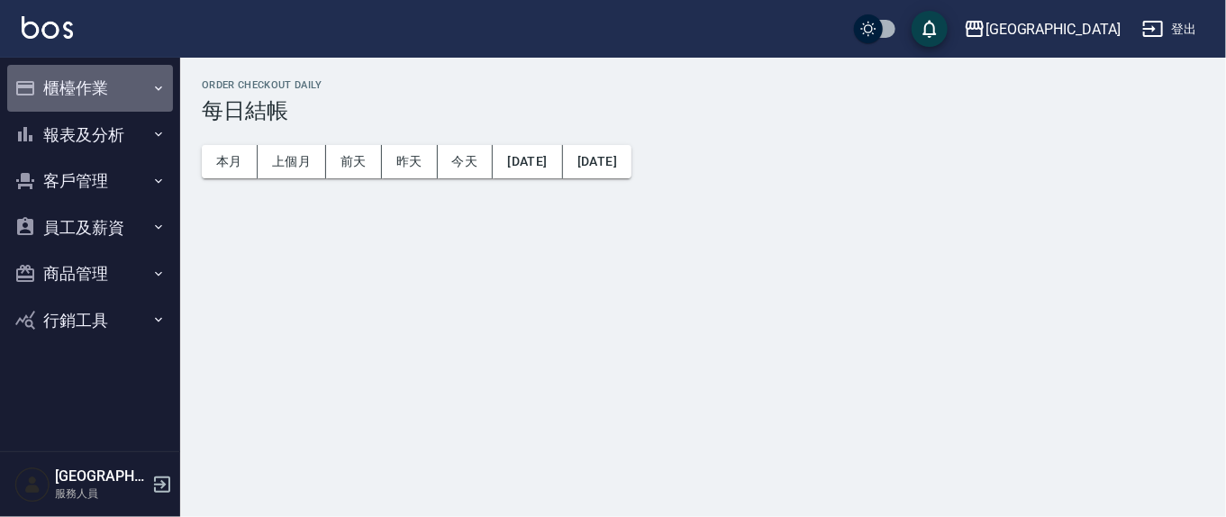
click at [64, 85] on button "櫃檯作業" at bounding box center [90, 88] width 166 height 47
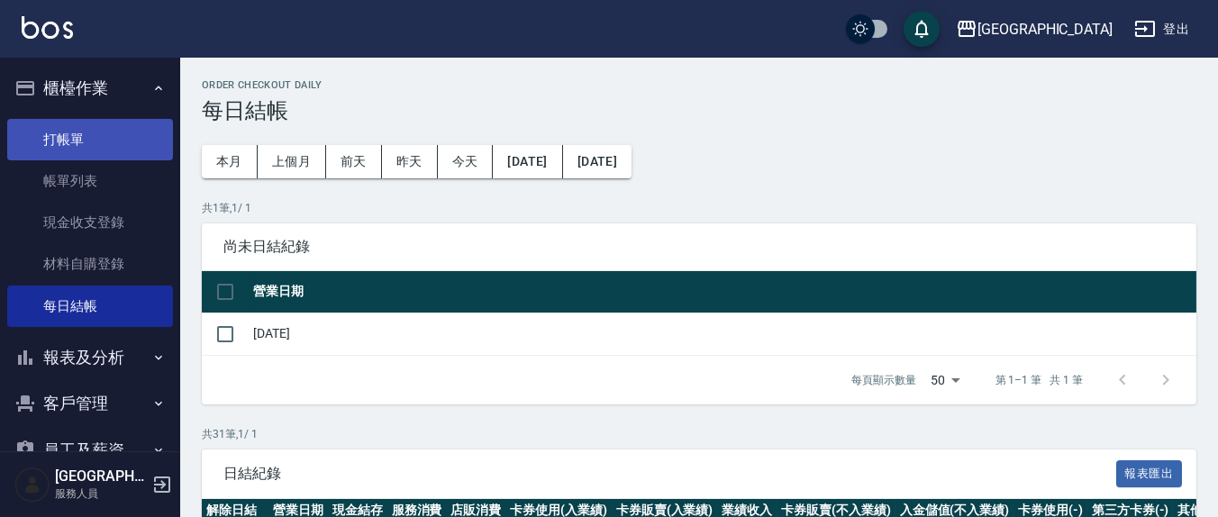
click at [92, 137] on link "打帳單" at bounding box center [90, 139] width 166 height 41
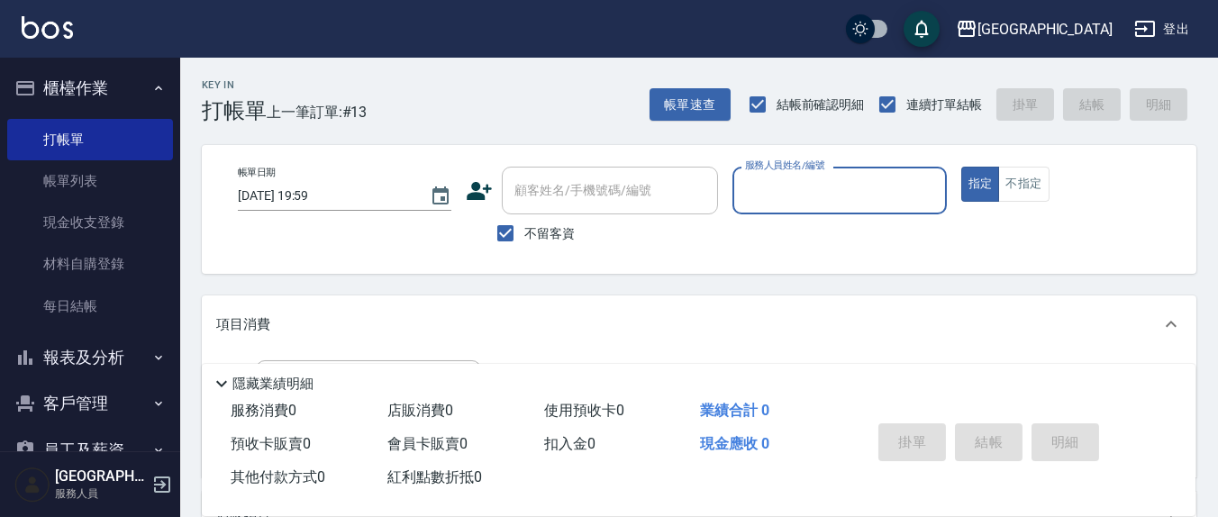
click at [792, 206] on div "服務人員姓名/編號" at bounding box center [840, 191] width 214 height 48
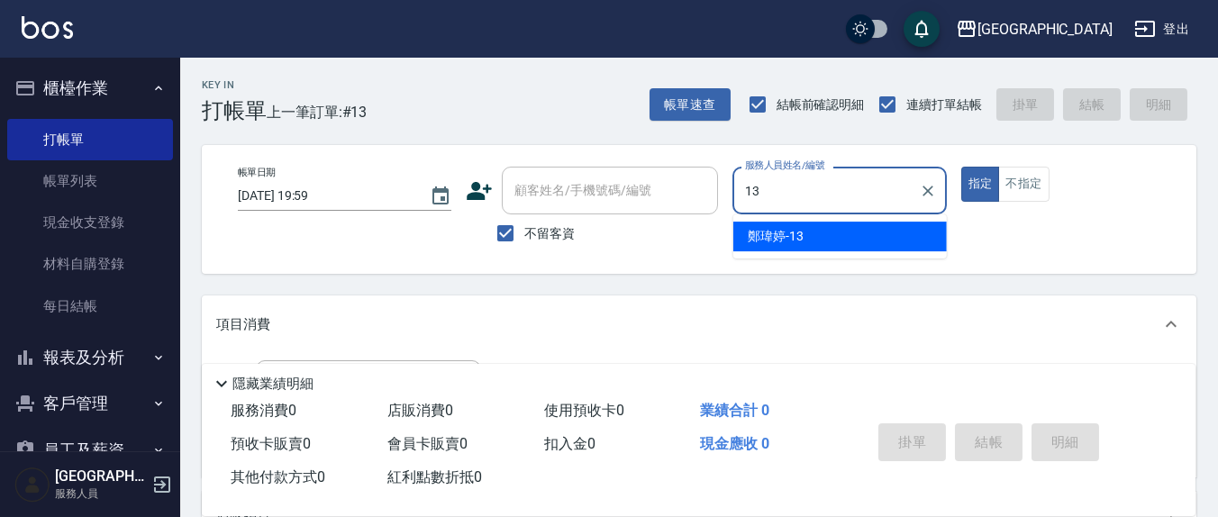
type input "13"
type button "true"
type input "鄭瑋婷-13"
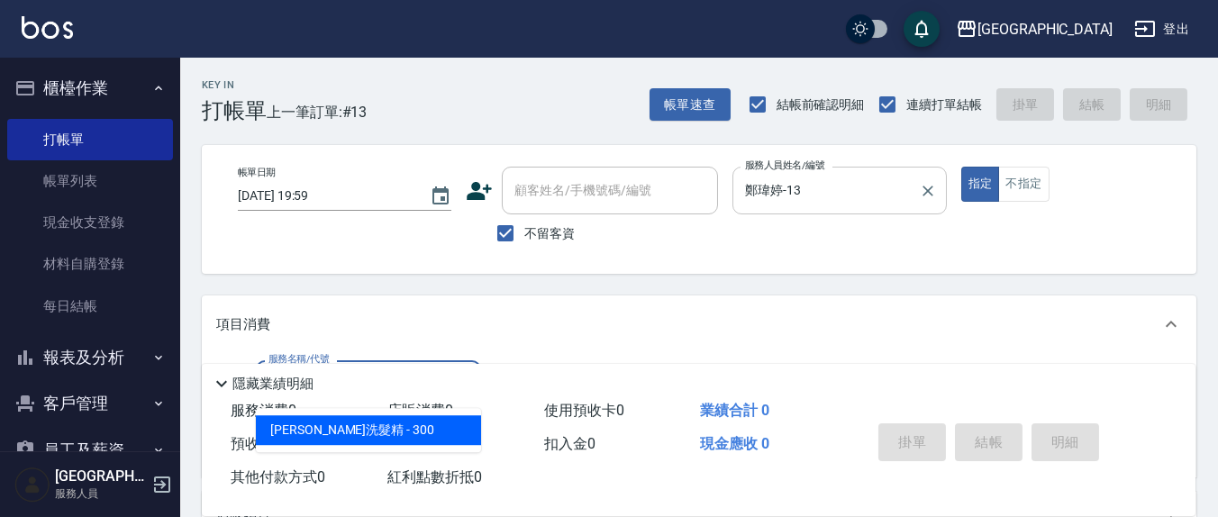
type input "歐娜洗髮精(210)"
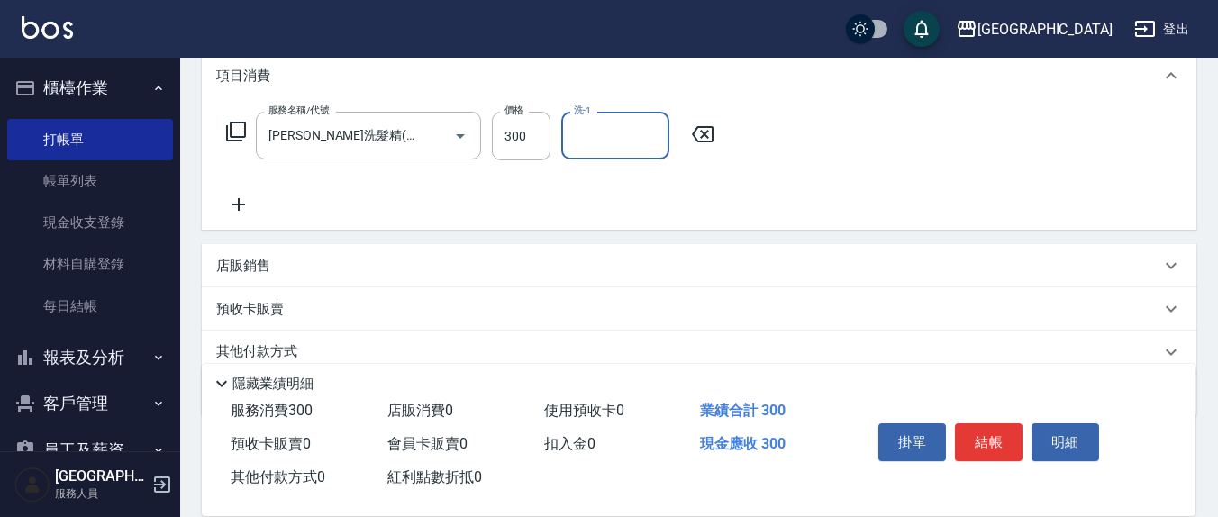
scroll to position [318, 0]
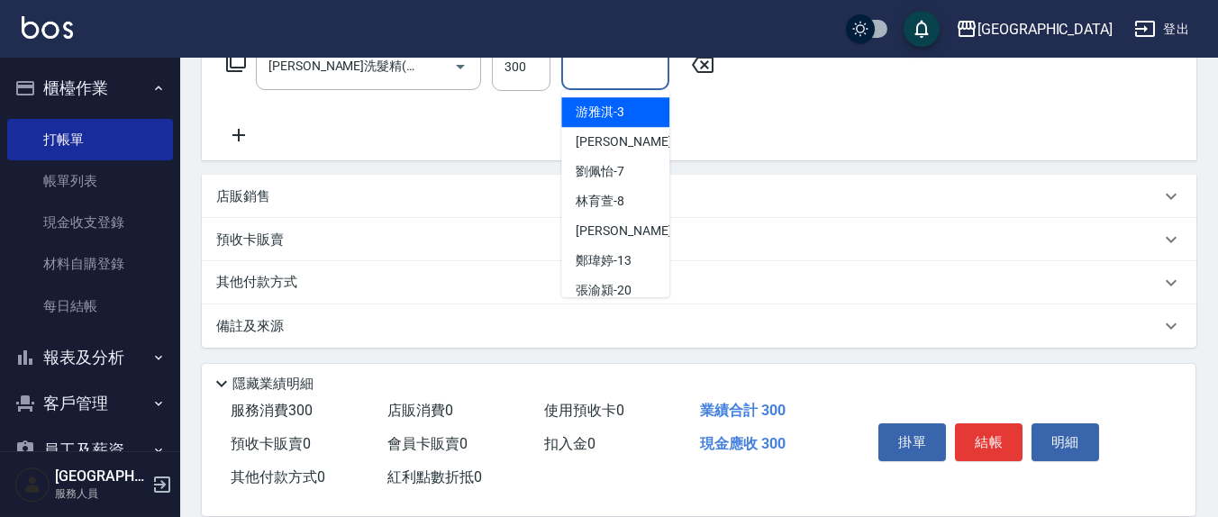
click at [596, 60] on input "洗-1" at bounding box center [615, 66] width 92 height 32
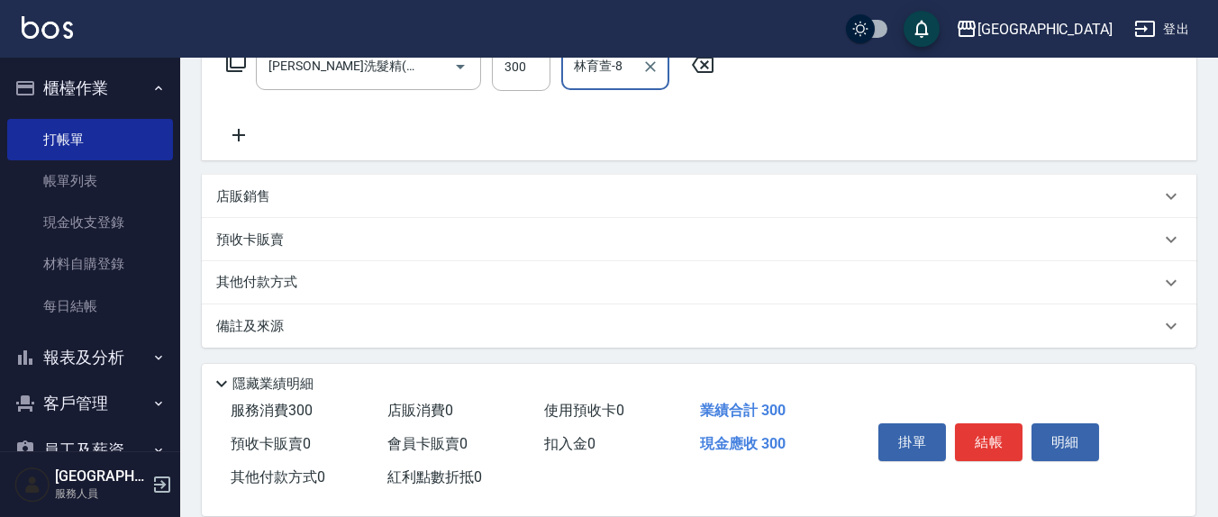
type input "林育萱-8"
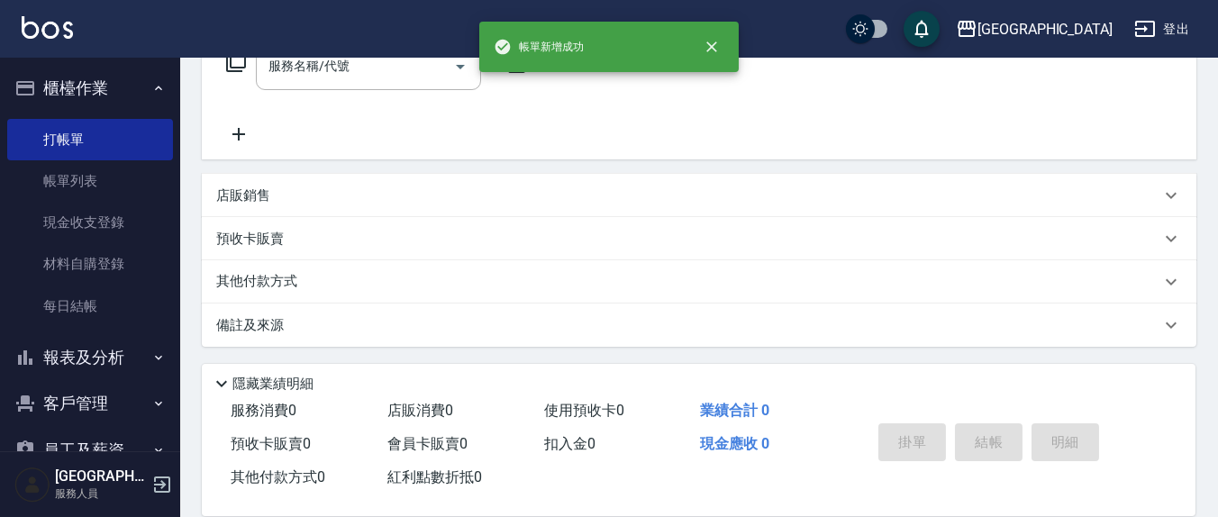
scroll to position [0, 0]
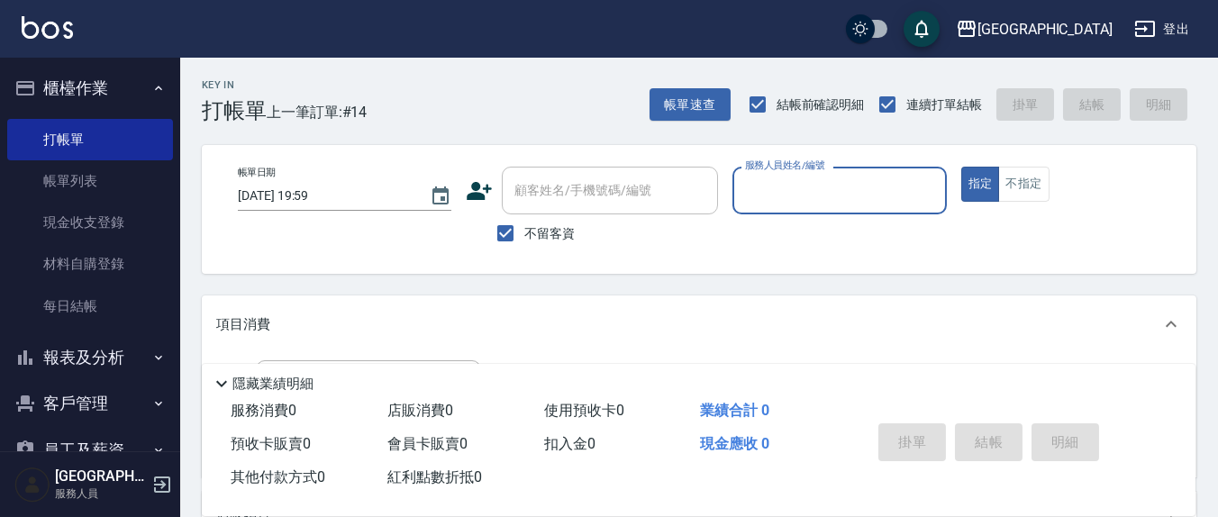
click at [760, 199] on input "服務人員姓名/編號" at bounding box center [839, 191] width 197 height 32
type input "鄭瑋婷-13"
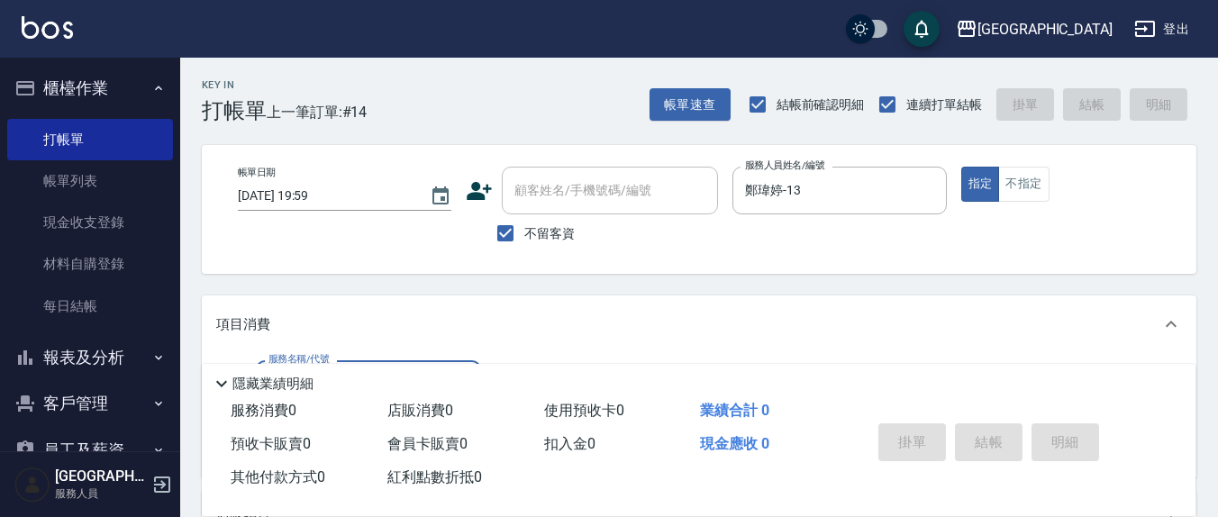
scroll to position [187, 0]
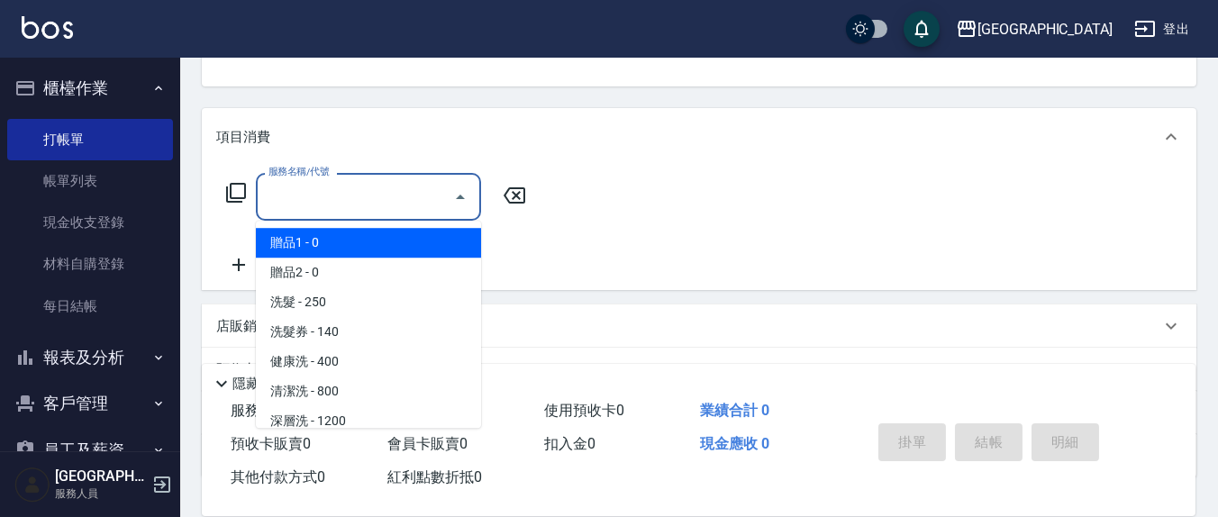
click at [350, 196] on input "服務名稱/代號" at bounding box center [355, 197] width 182 height 32
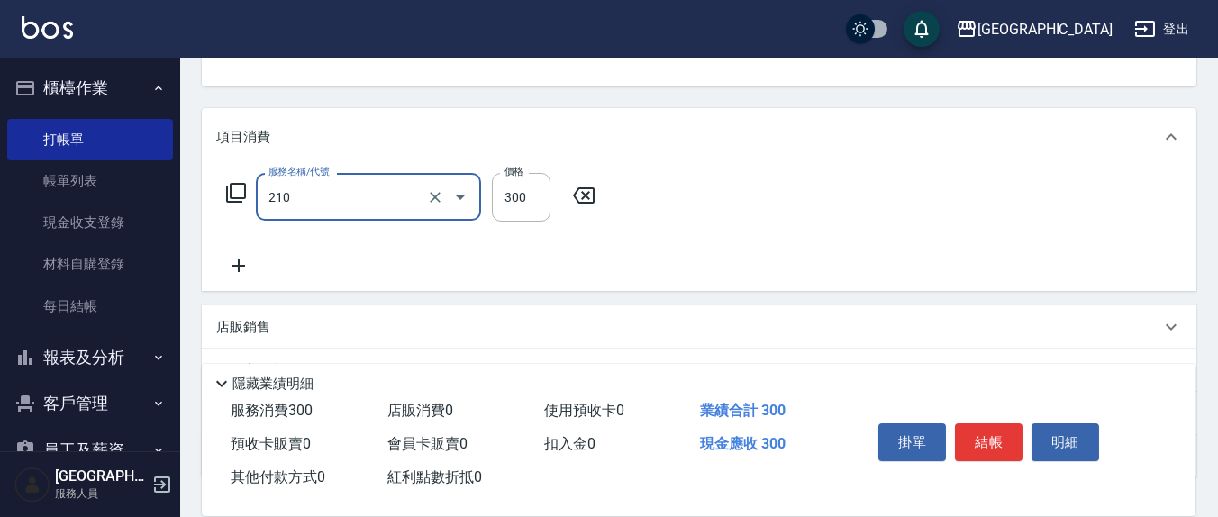
type input "歐娜洗髮精(210)"
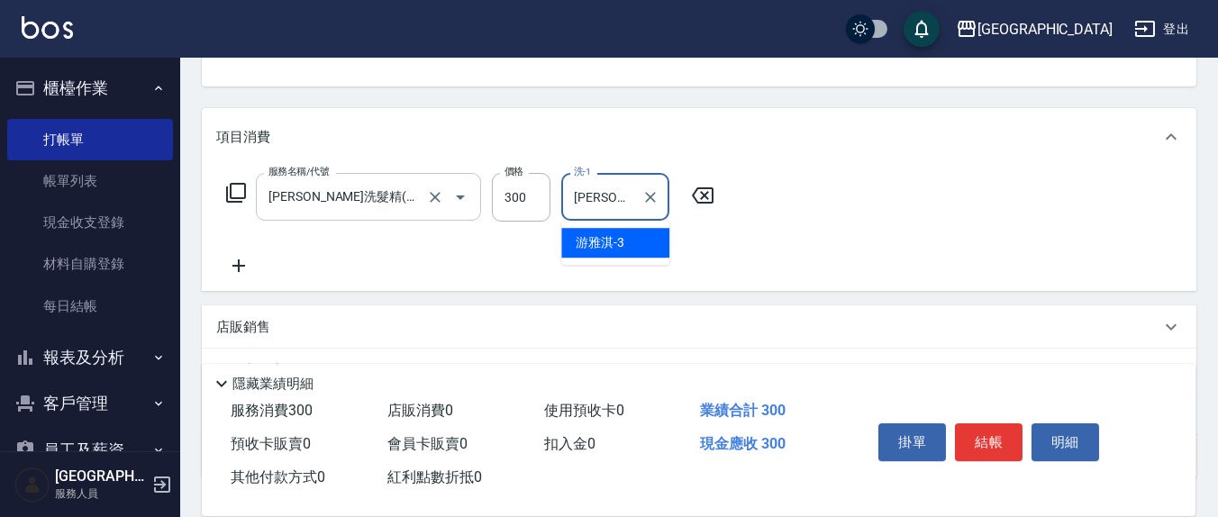
type input "游雅淇-3"
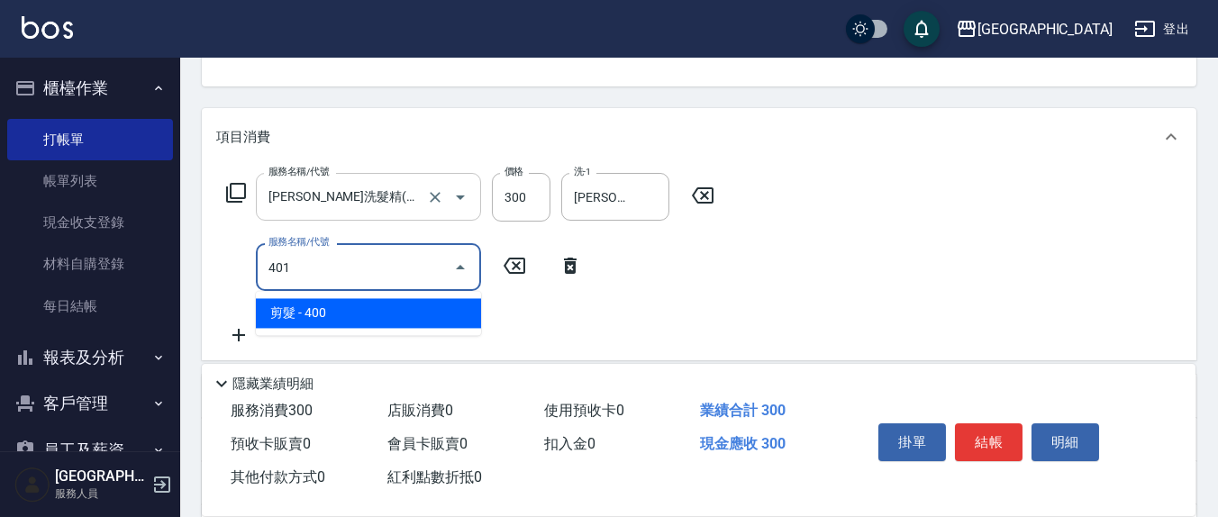
type input "剪髮(401)"
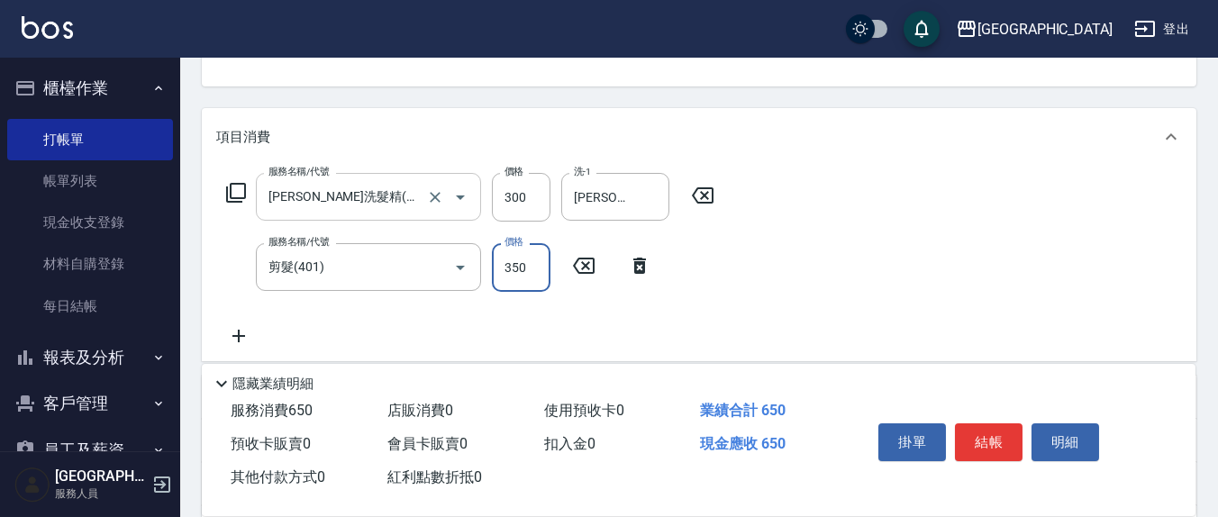
type input "350"
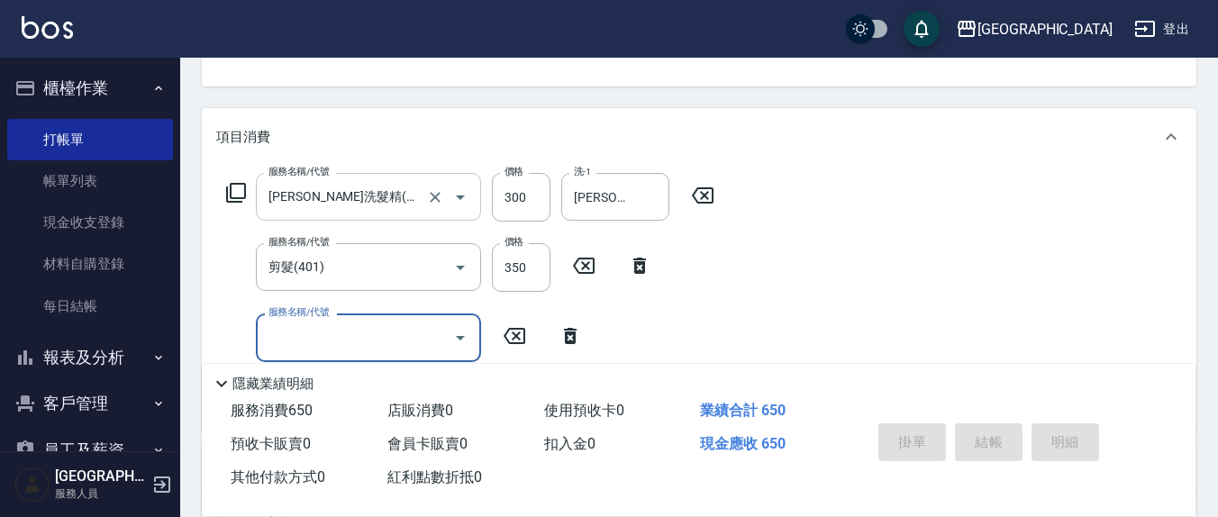
type input "2025/09/04 20:00"
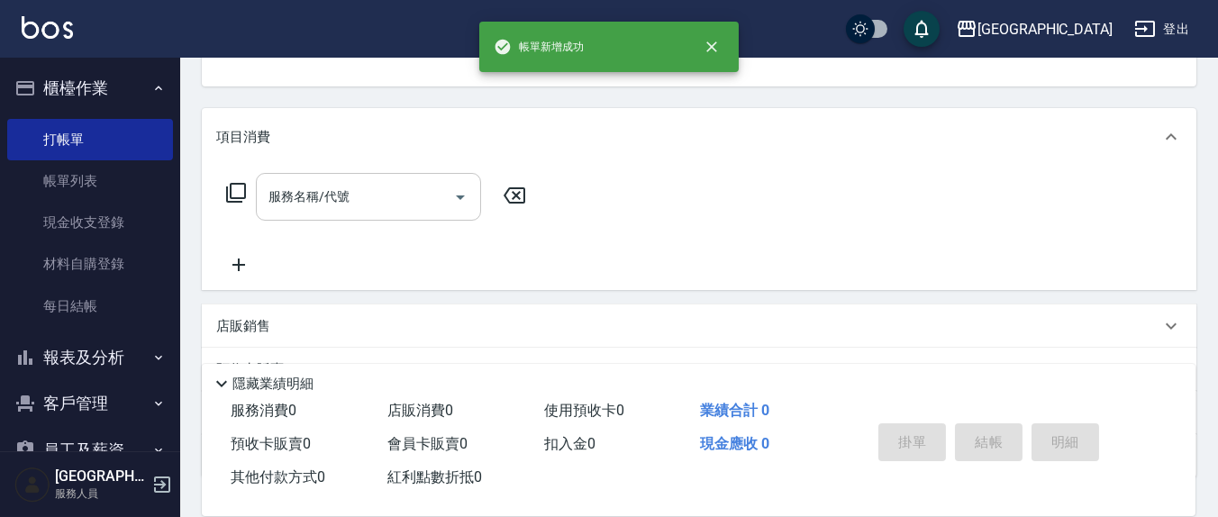
scroll to position [0, 0]
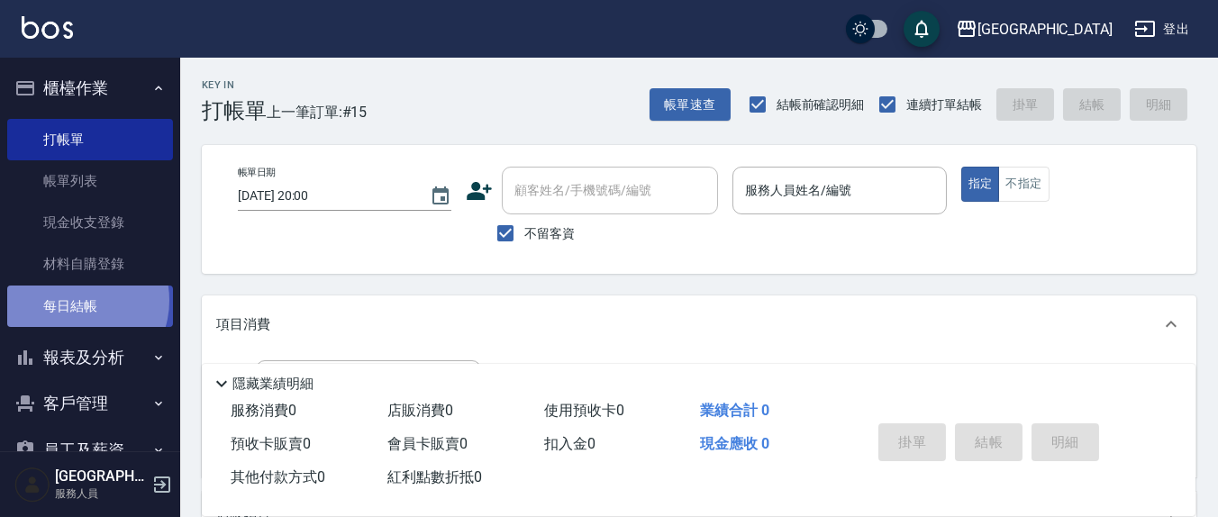
click at [77, 300] on link "每日結帳" at bounding box center [90, 306] width 166 height 41
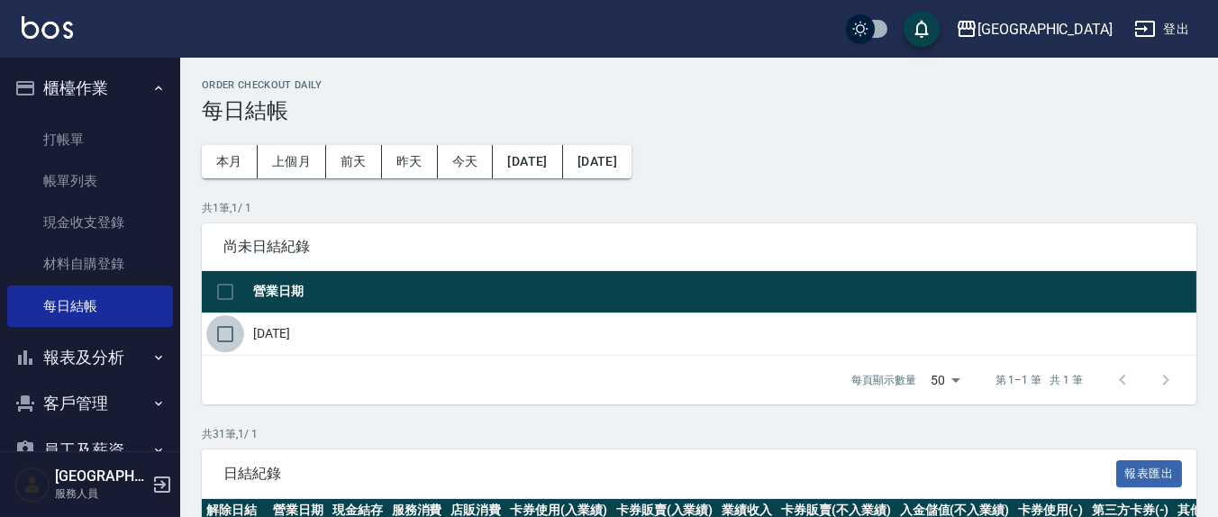
click at [231, 337] on input "checkbox" at bounding box center [225, 334] width 38 height 38
checkbox input "true"
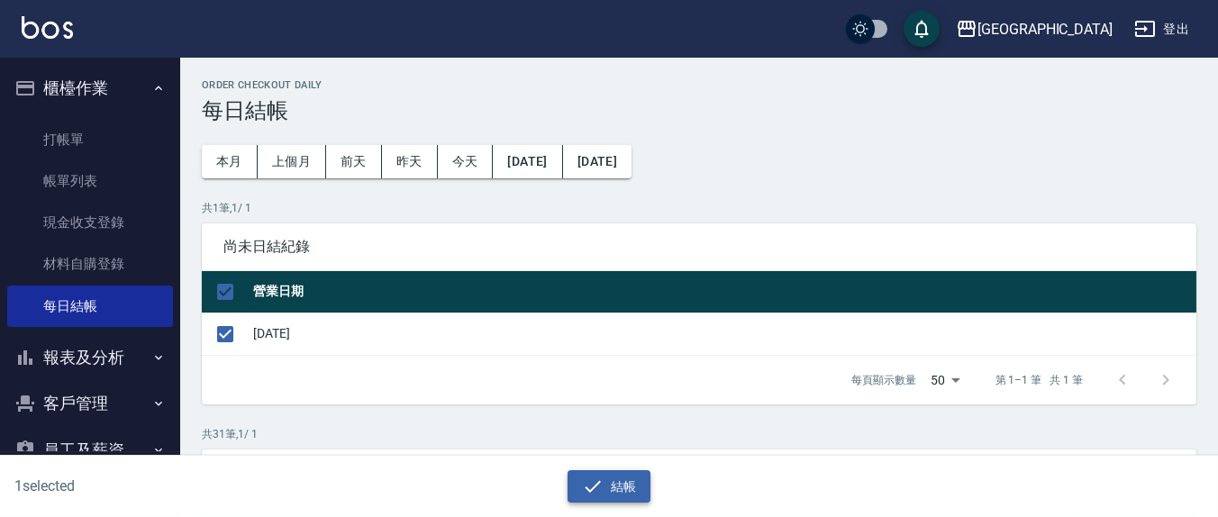
click at [597, 487] on icon "button" at bounding box center [593, 487] width 22 height 22
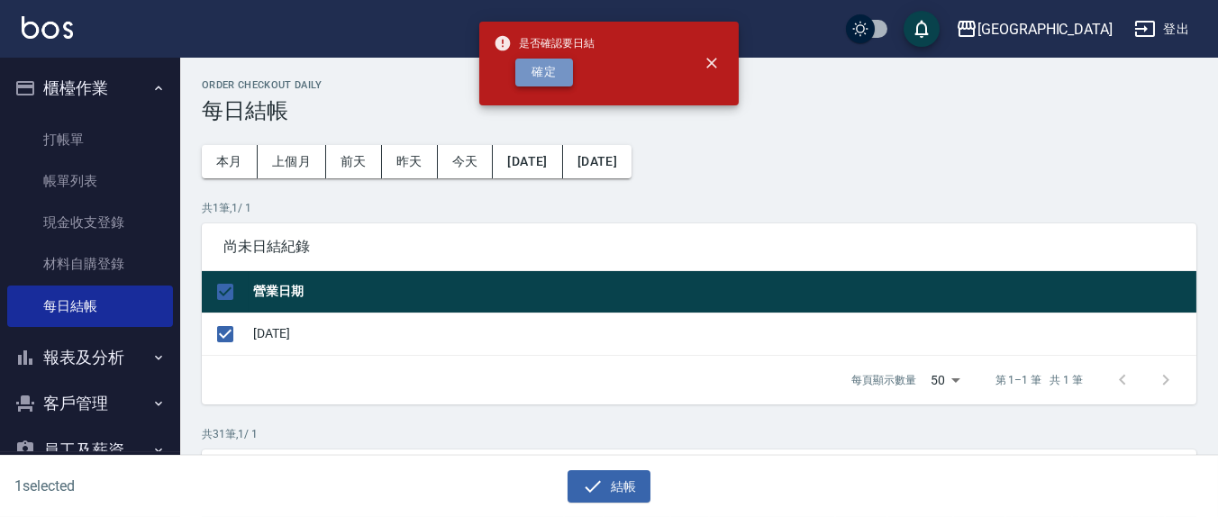
click at [542, 77] on button "確定" at bounding box center [544, 73] width 58 height 28
checkbox input "false"
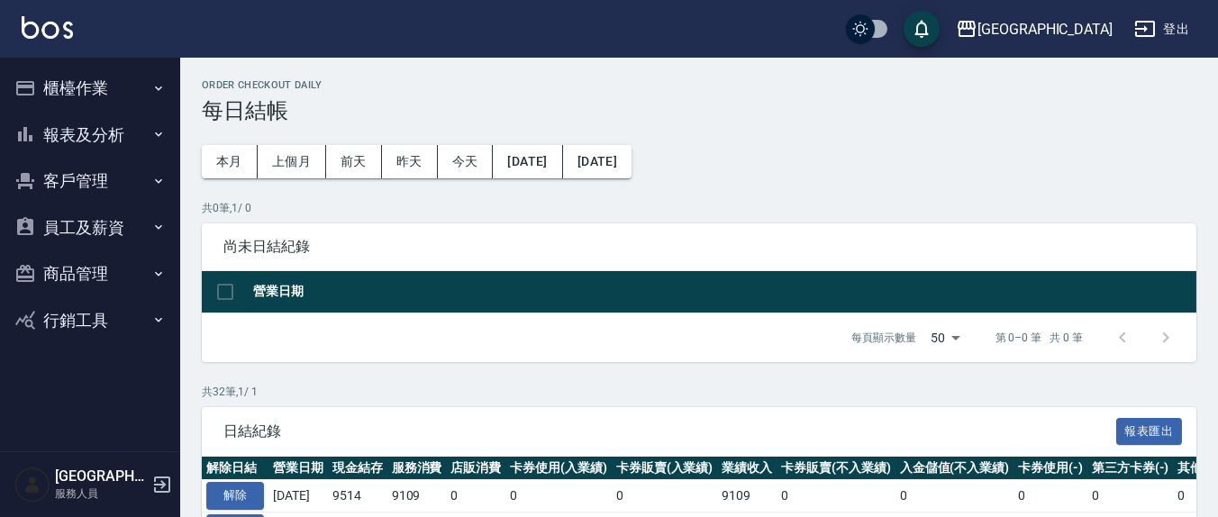
click at [71, 87] on button "櫃檯作業" at bounding box center [90, 88] width 166 height 47
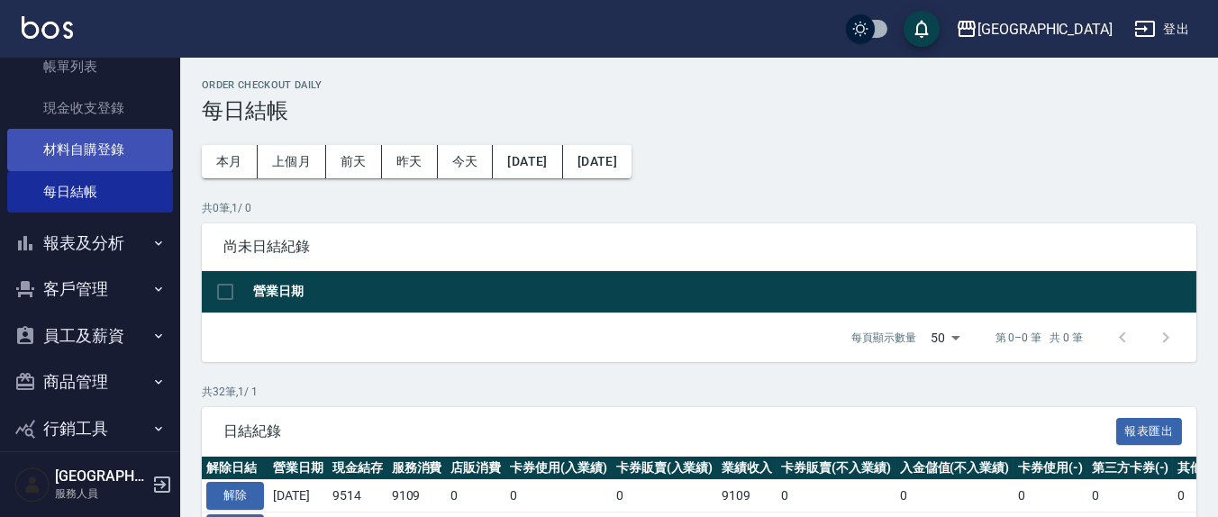
scroll to position [136, 0]
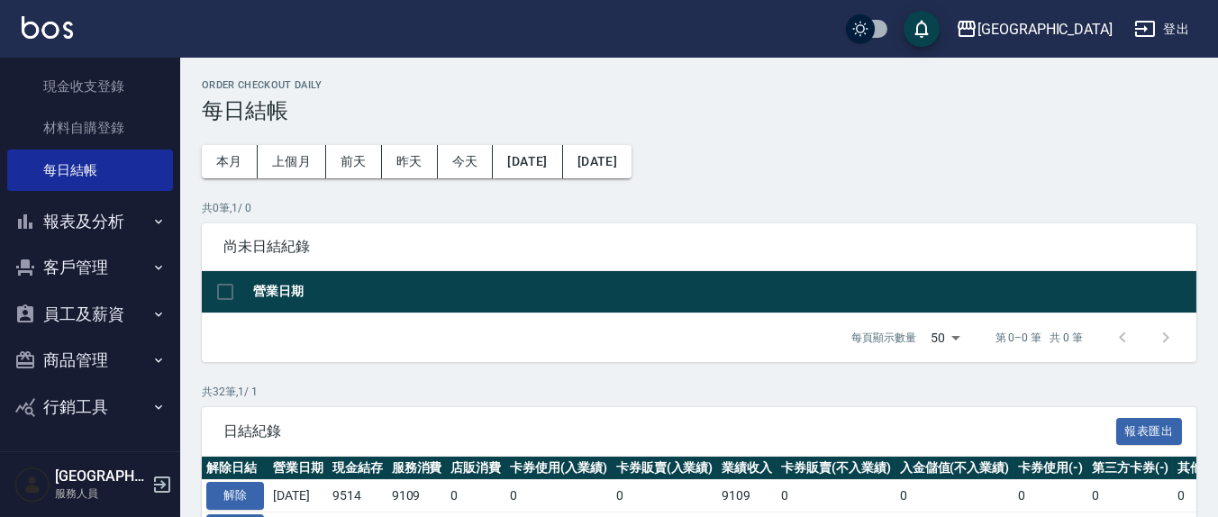
click at [98, 220] on button "報表及分析" at bounding box center [90, 221] width 166 height 47
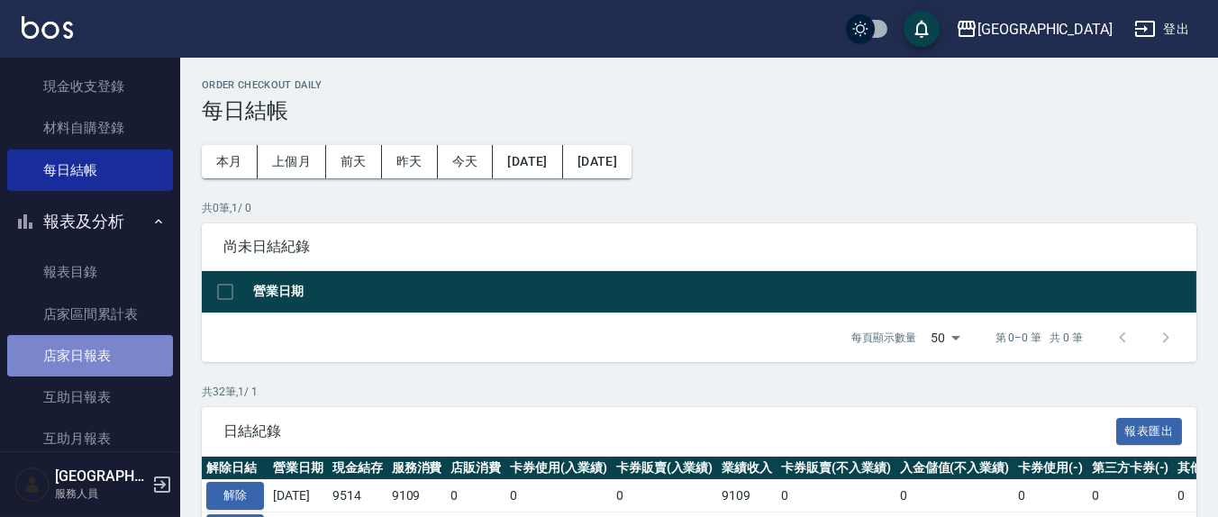
click at [122, 339] on link "店家日報表" at bounding box center [90, 355] width 166 height 41
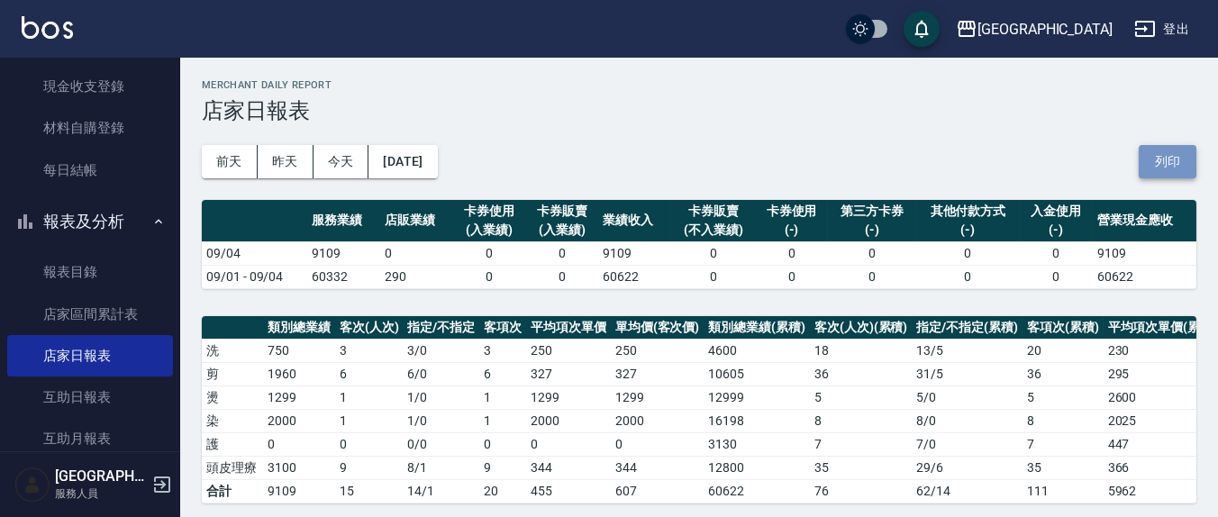
click at [1161, 154] on button "列印" at bounding box center [1168, 161] width 58 height 33
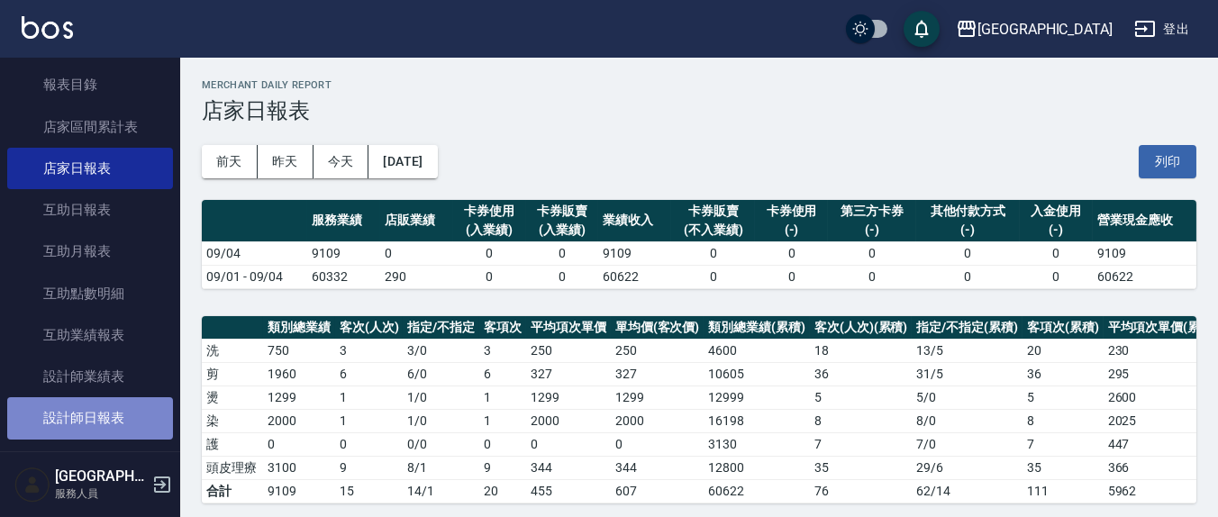
click at [111, 408] on link "設計師日報表" at bounding box center [90, 417] width 166 height 41
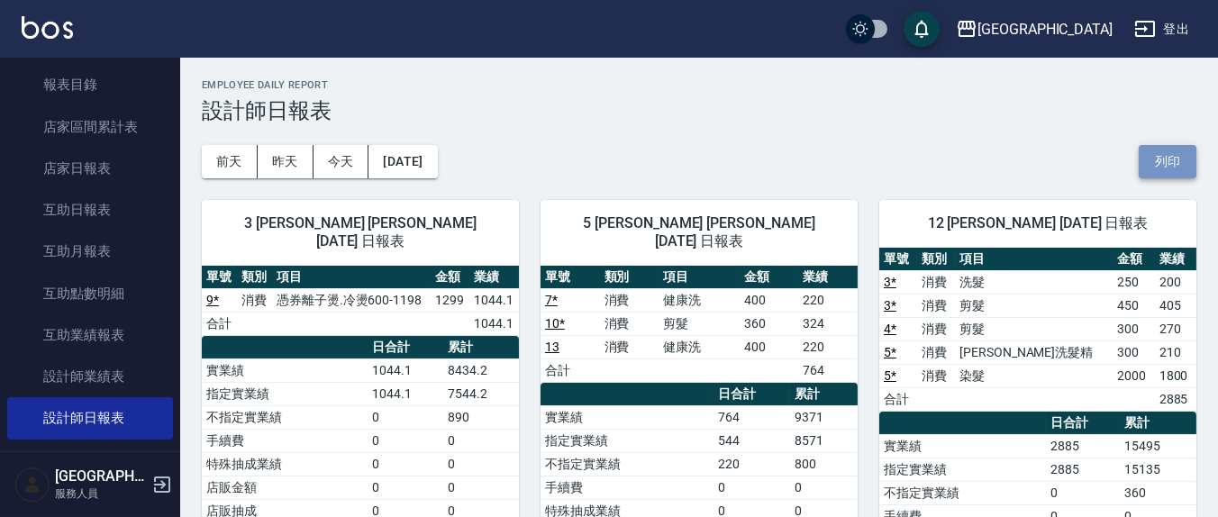
click at [1183, 167] on button "列印" at bounding box center [1168, 161] width 58 height 33
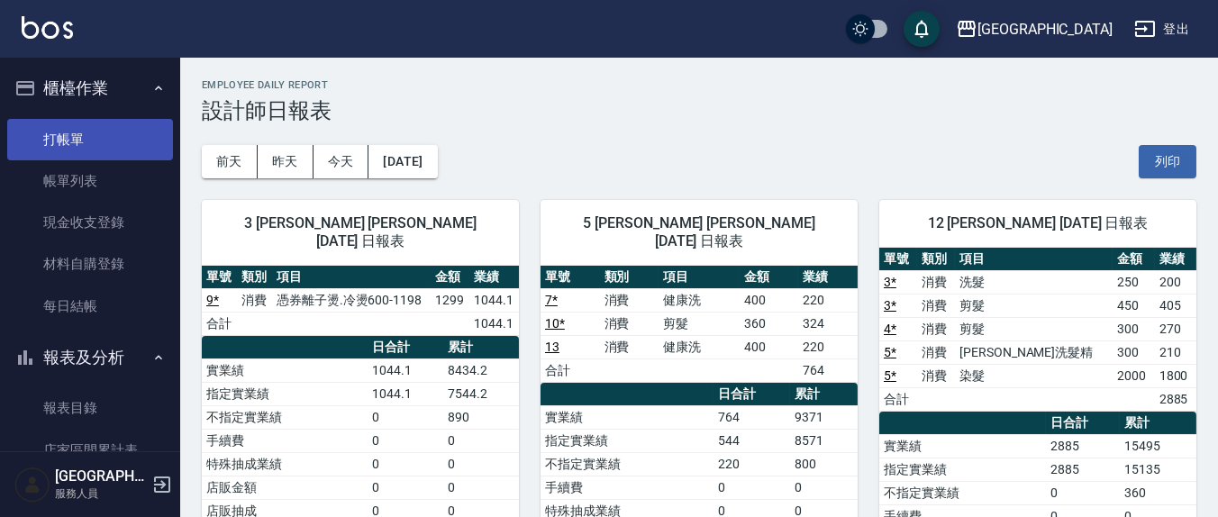
click at [97, 141] on link "打帳單" at bounding box center [90, 139] width 166 height 41
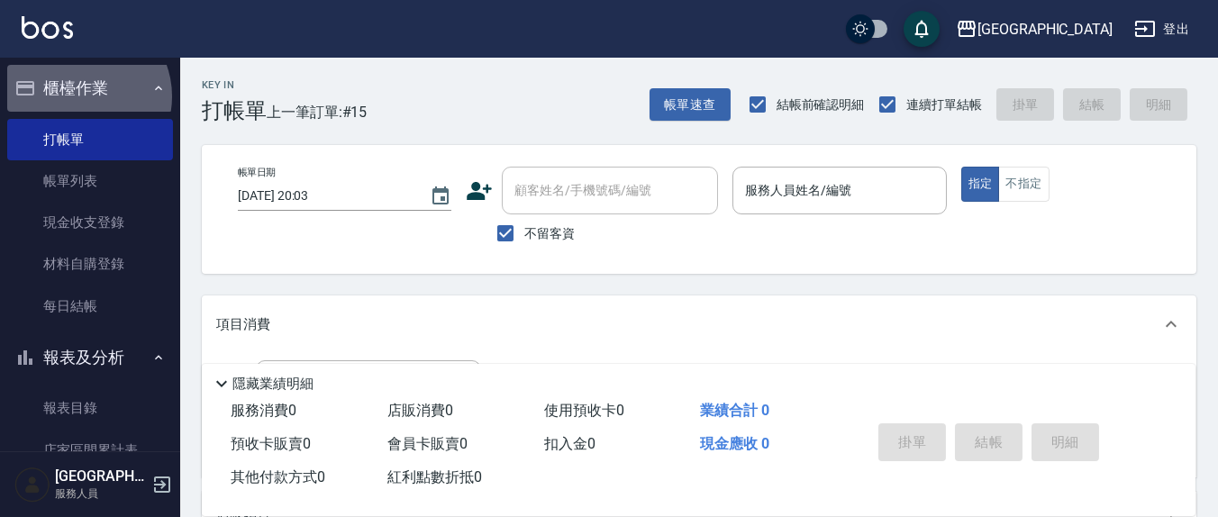
click at [80, 96] on button "櫃檯作業" at bounding box center [90, 88] width 166 height 47
